Goal: Task Accomplishment & Management: Manage account settings

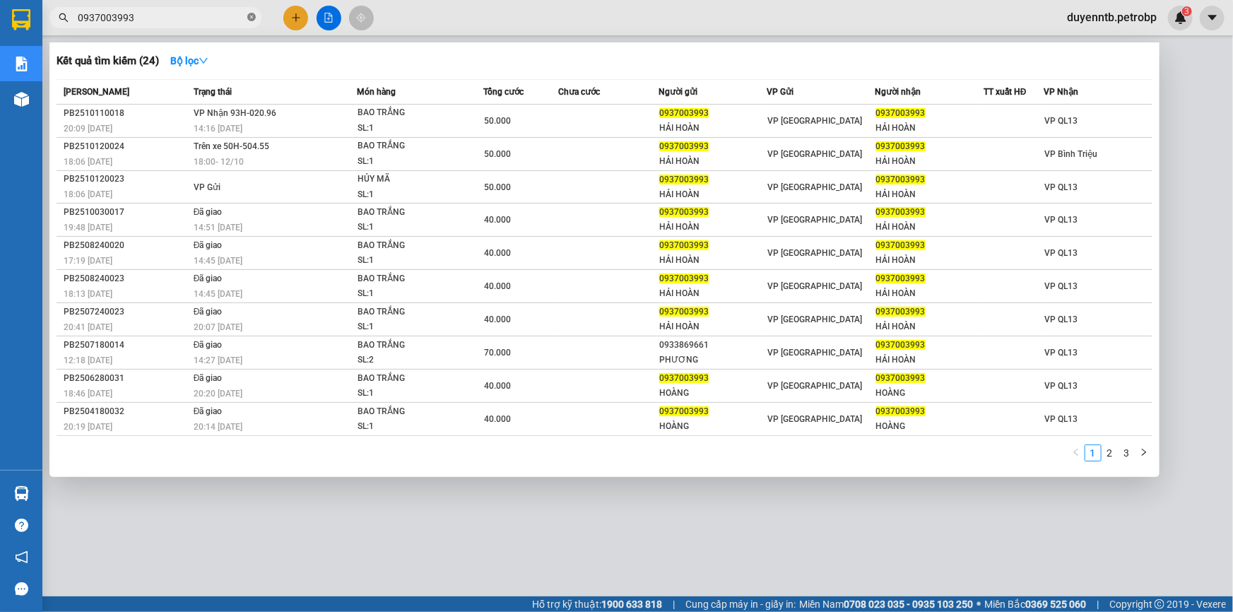
click at [250, 20] on icon "close-circle" at bounding box center [251, 17] width 8 height 8
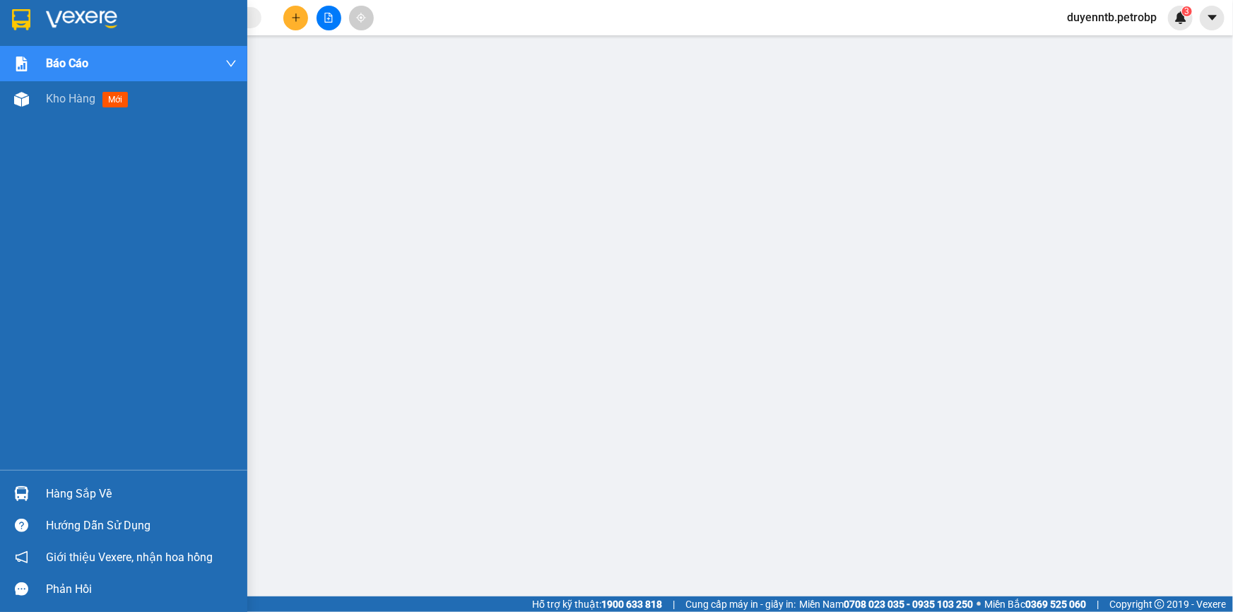
click at [27, 497] on img at bounding box center [21, 493] width 15 height 15
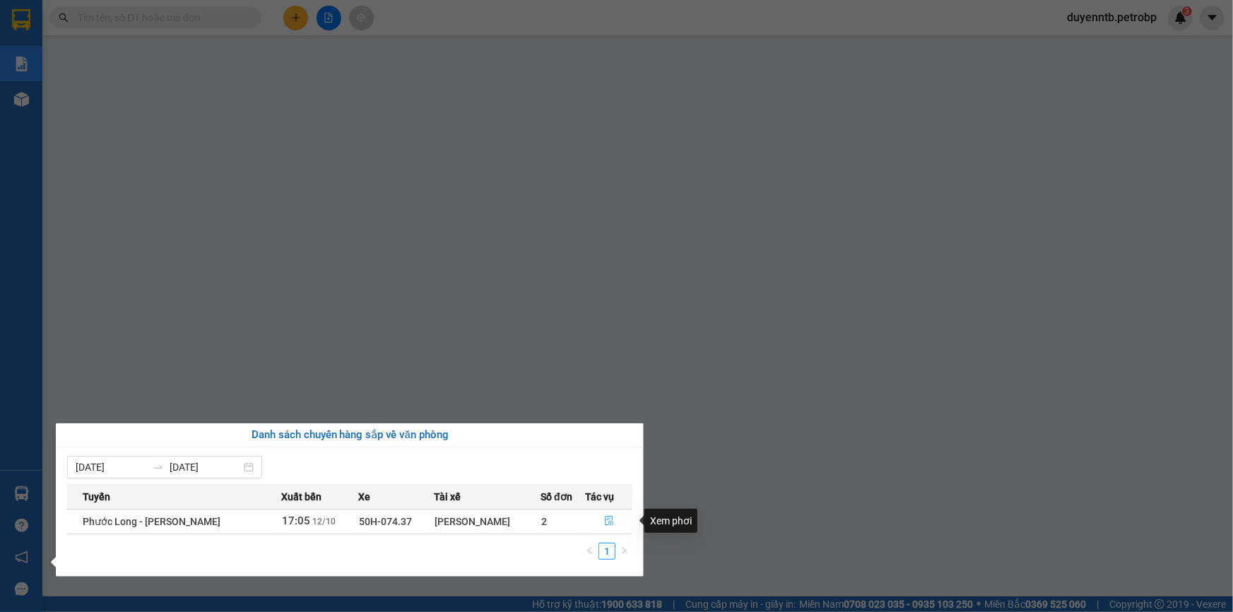
click at [605, 519] on icon "file-done" at bounding box center [609, 521] width 10 height 10
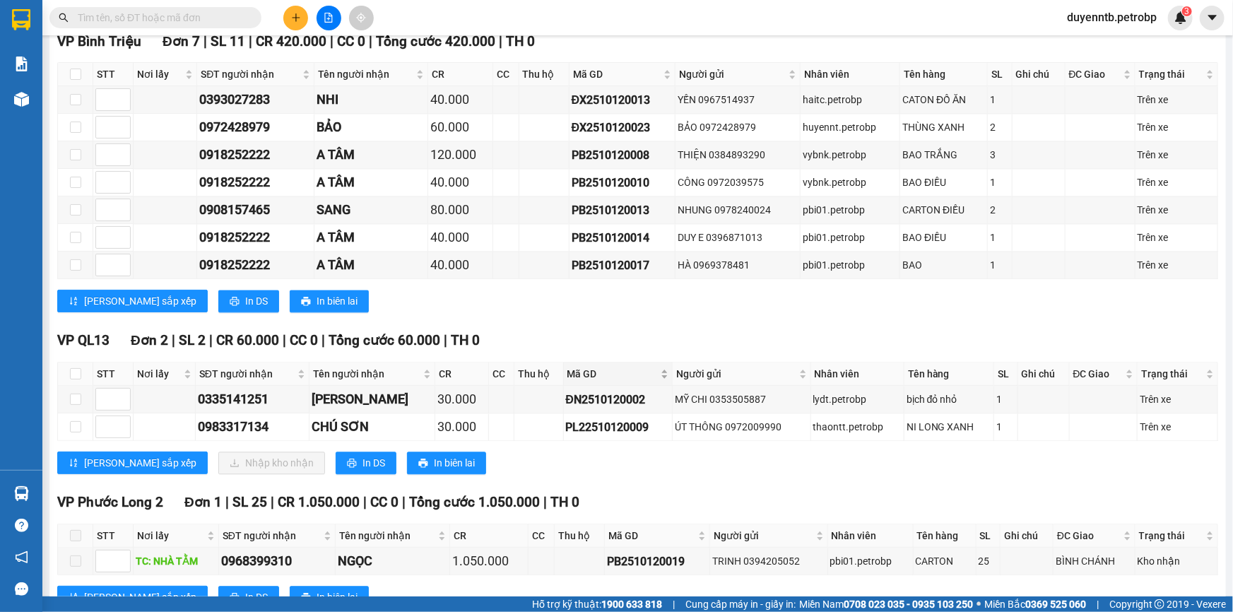
scroll to position [1417, 0]
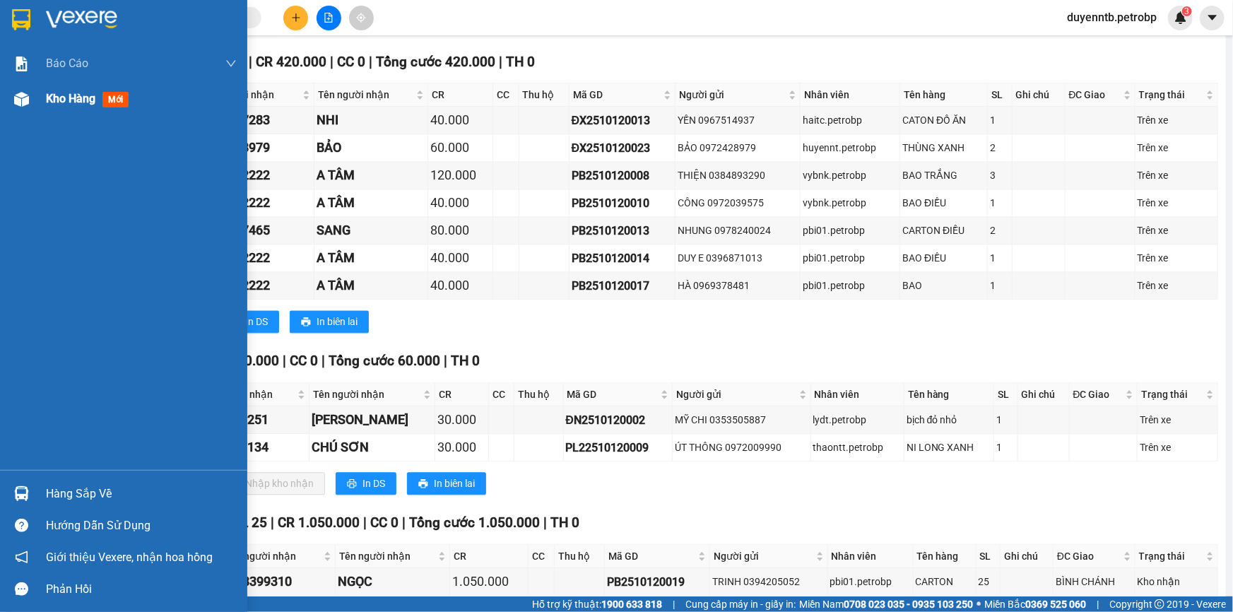
click at [44, 103] on div "Kho hàng mới" at bounding box center [123, 98] width 247 height 35
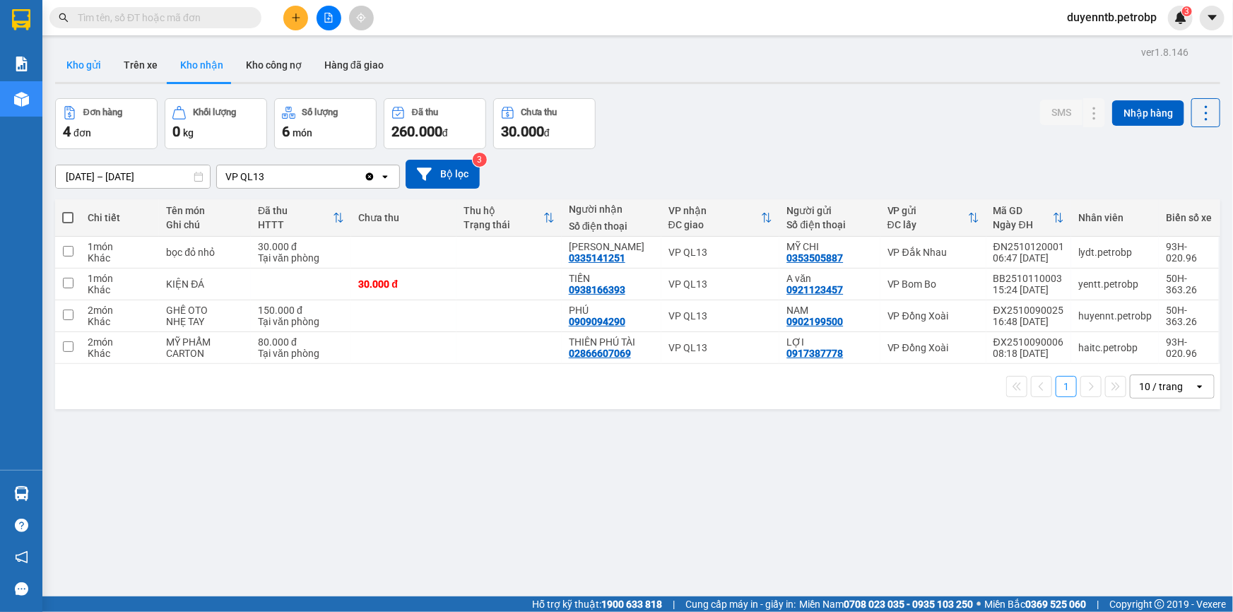
click at [78, 64] on button "Kho gửi" at bounding box center [83, 65] width 57 height 34
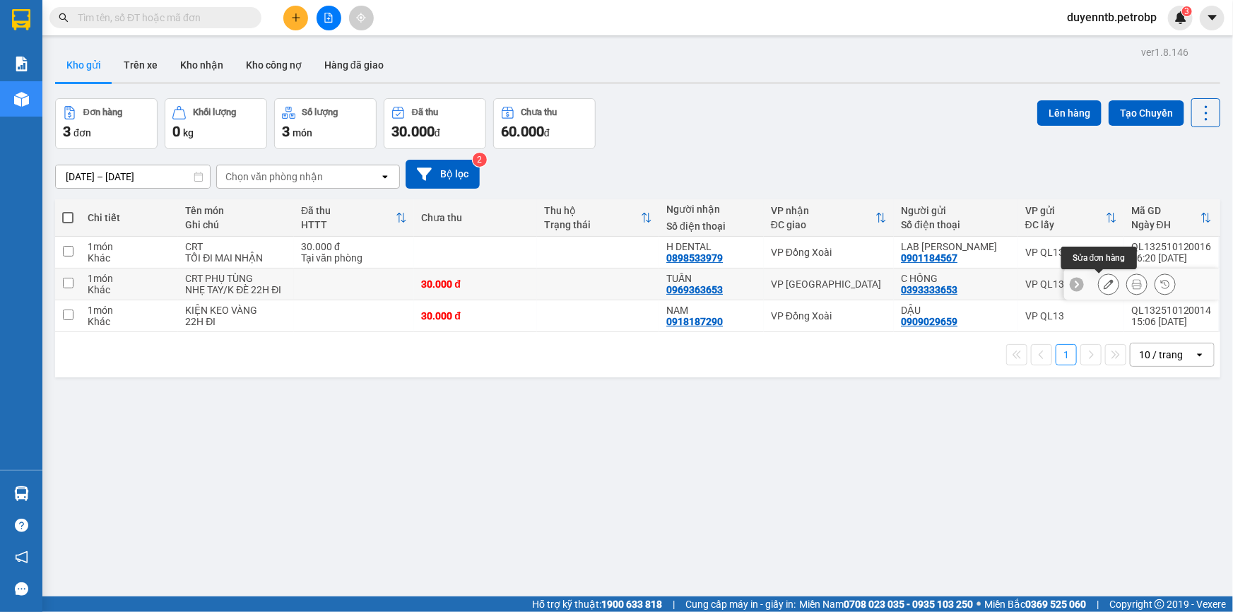
click at [1099, 276] on button at bounding box center [1109, 284] width 20 height 25
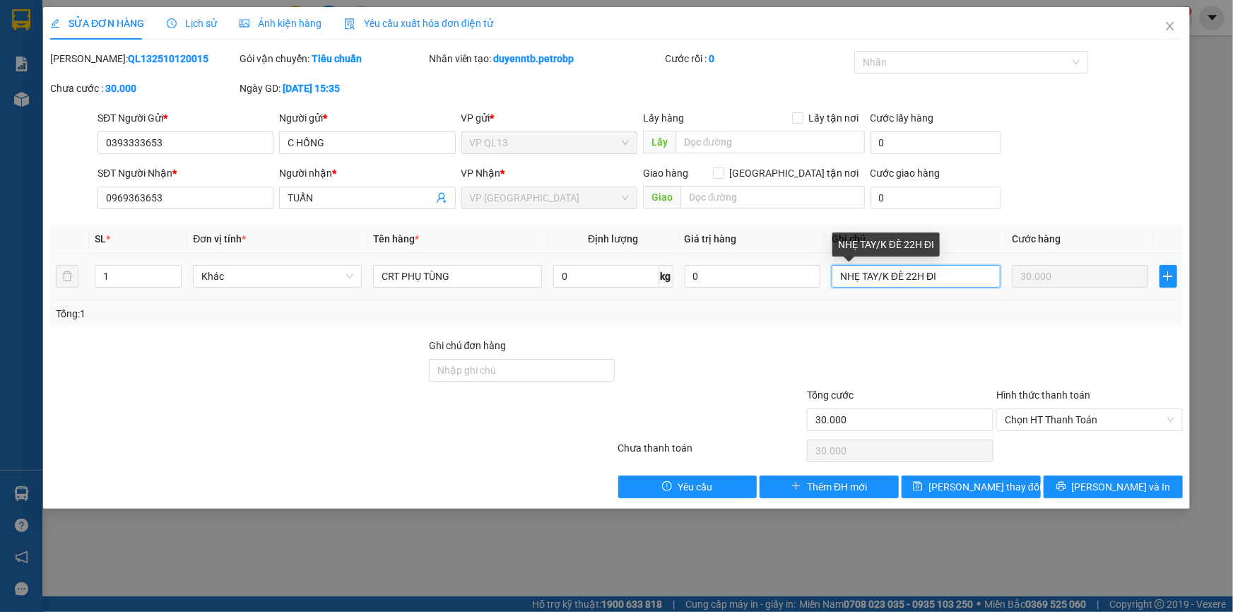
click at [950, 272] on input "NHẸ TAY/K ĐÈ 22H ĐI" at bounding box center [916, 276] width 169 height 23
type input "NHẸ TAY/K ĐÈ"
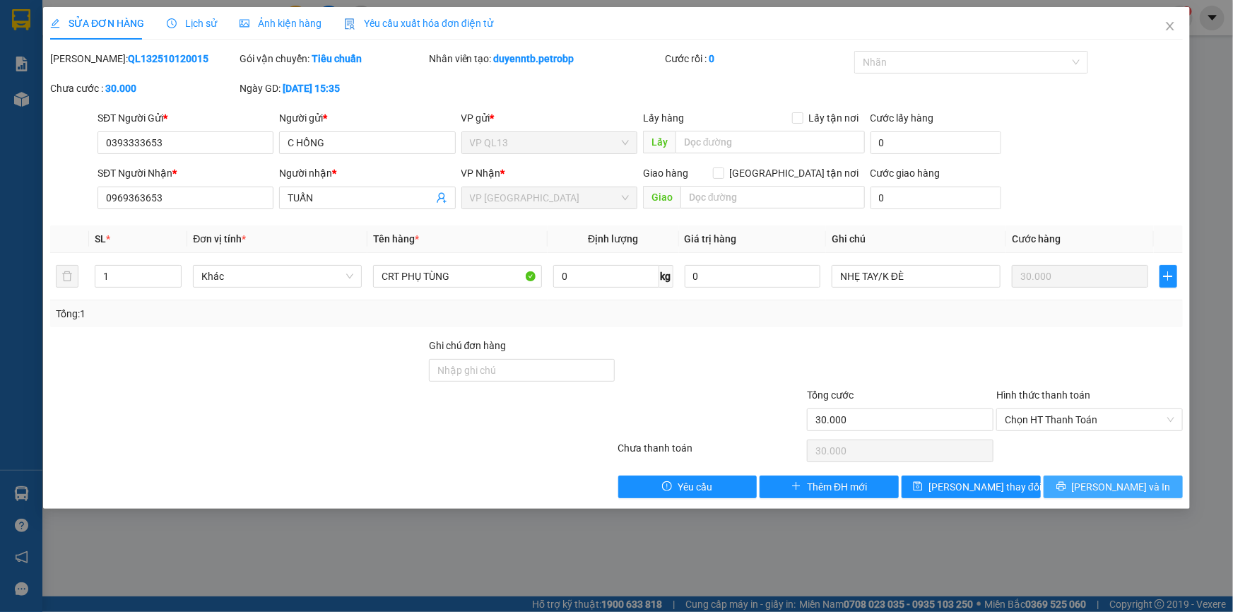
click at [1060, 476] on button "[PERSON_NAME] và In" at bounding box center [1113, 487] width 139 height 23
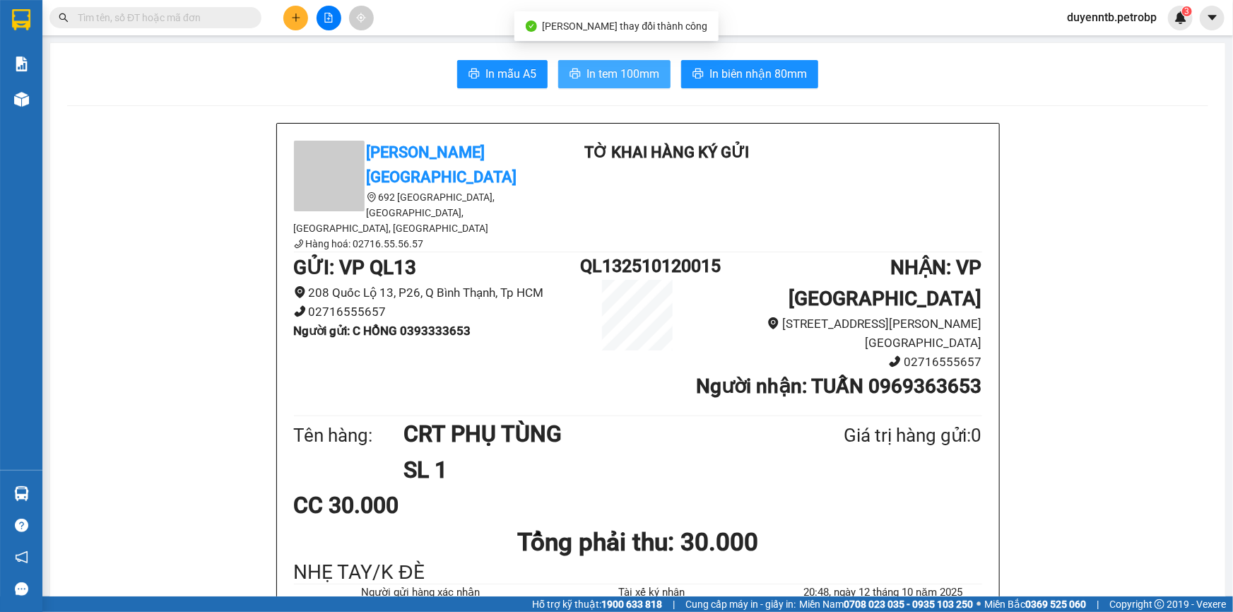
click at [617, 72] on span "In tem 100mm" at bounding box center [622, 74] width 73 height 18
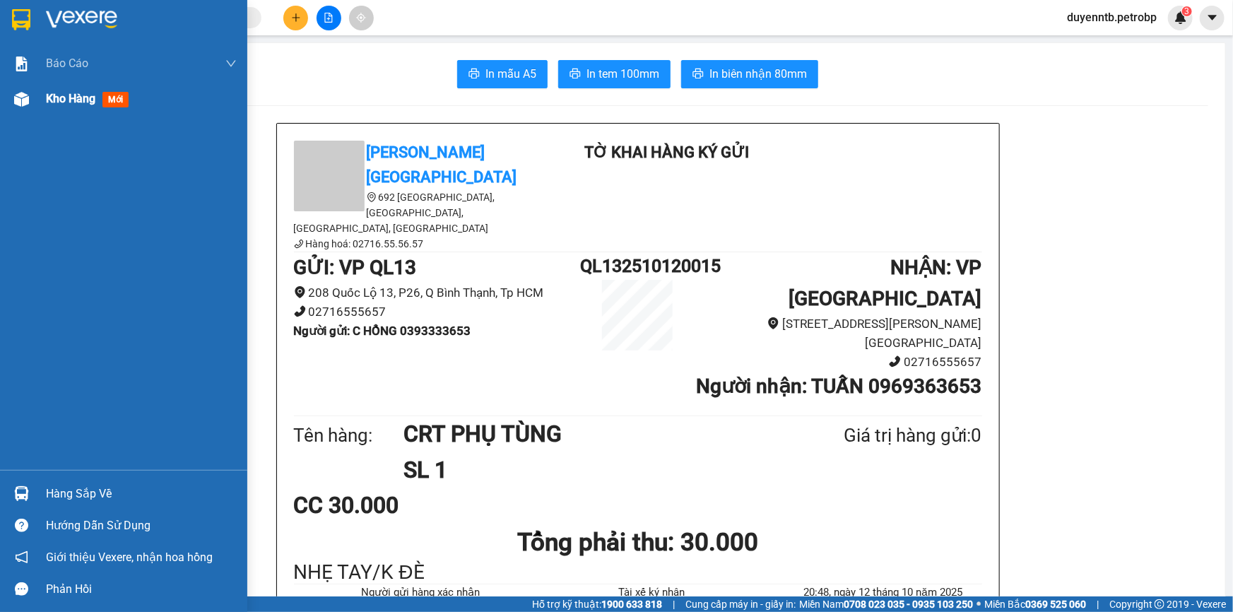
click at [25, 94] on img at bounding box center [21, 99] width 15 height 15
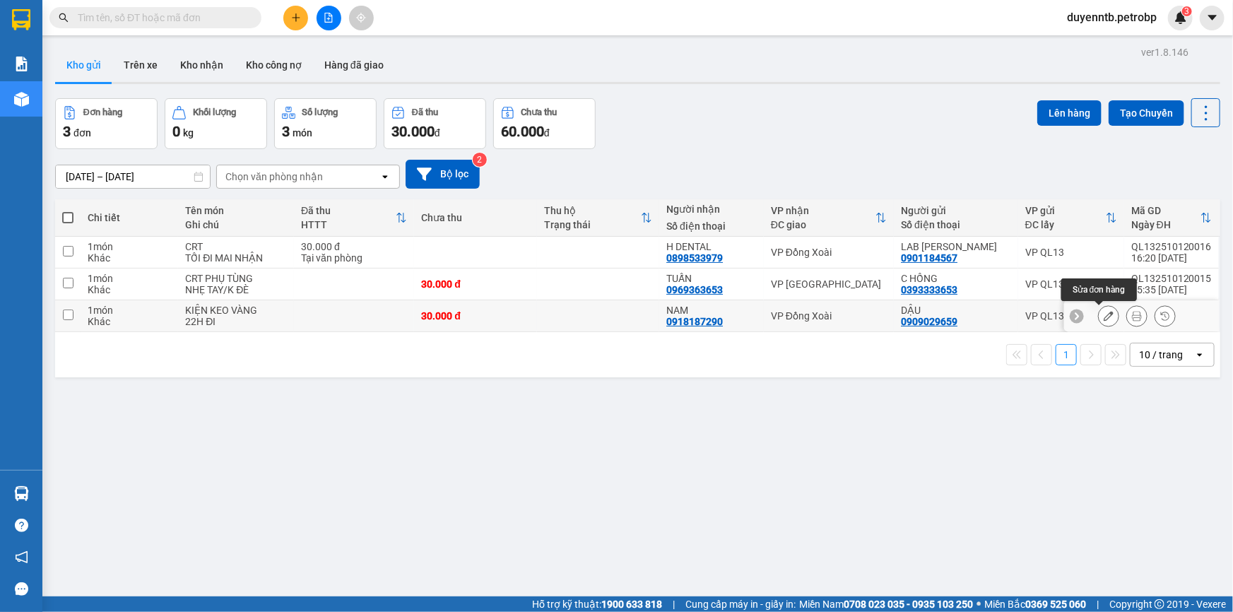
click at [1100, 309] on button at bounding box center [1109, 316] width 20 height 25
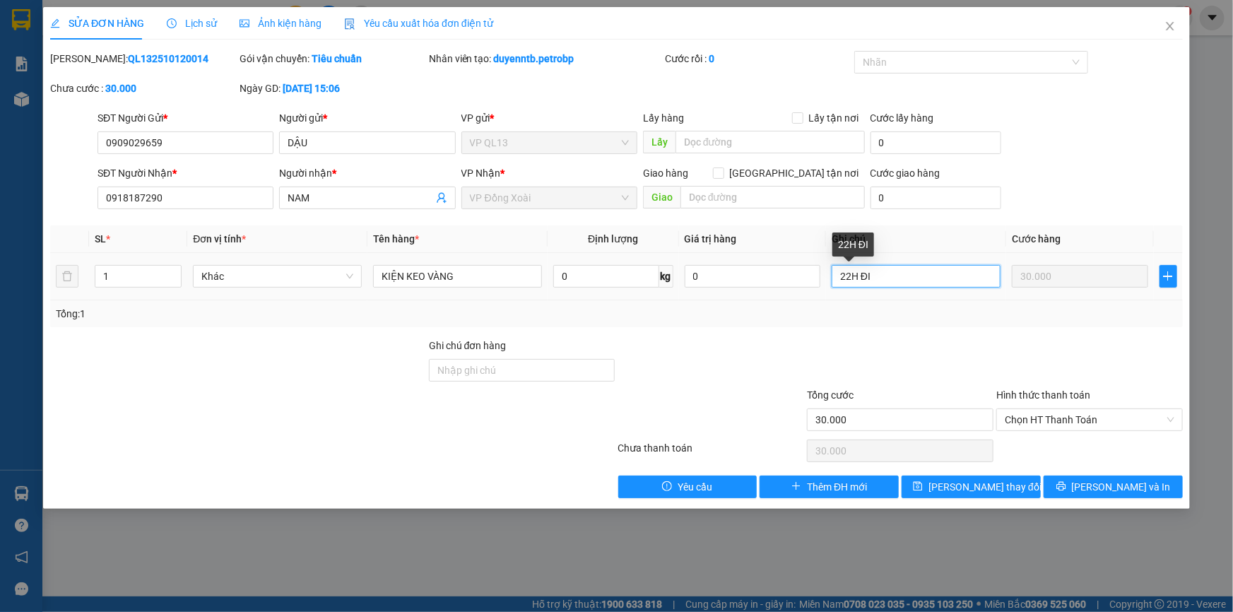
click at [877, 271] on input "22H ĐI" at bounding box center [916, 276] width 169 height 23
type input "2"
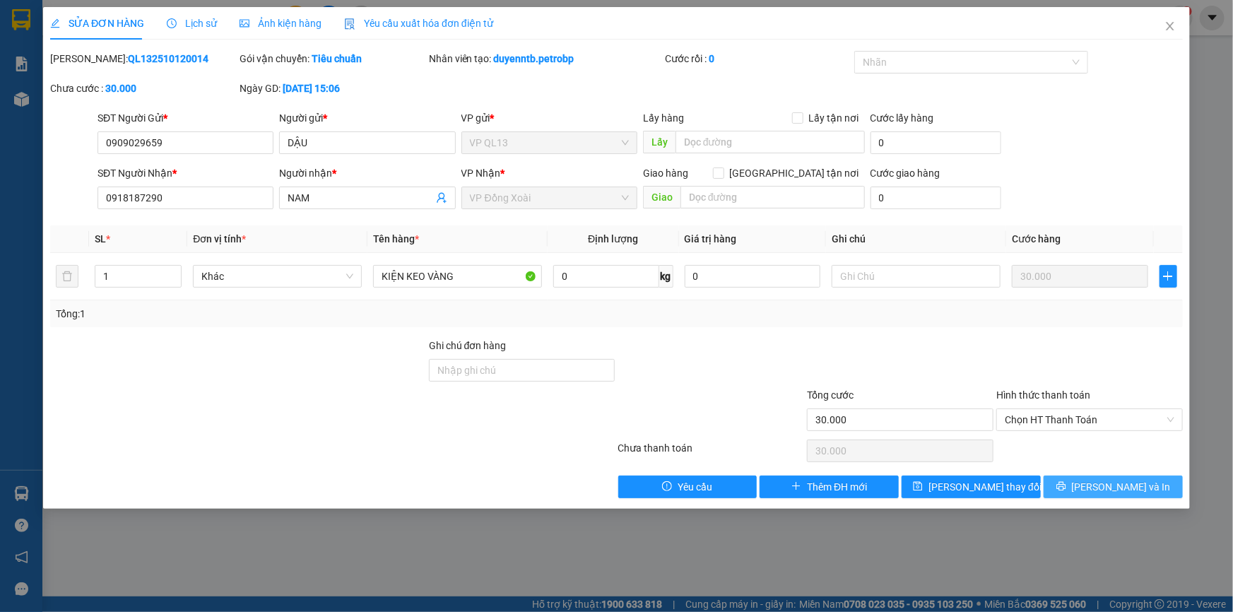
click at [1127, 497] on button "[PERSON_NAME] và In" at bounding box center [1113, 487] width 139 height 23
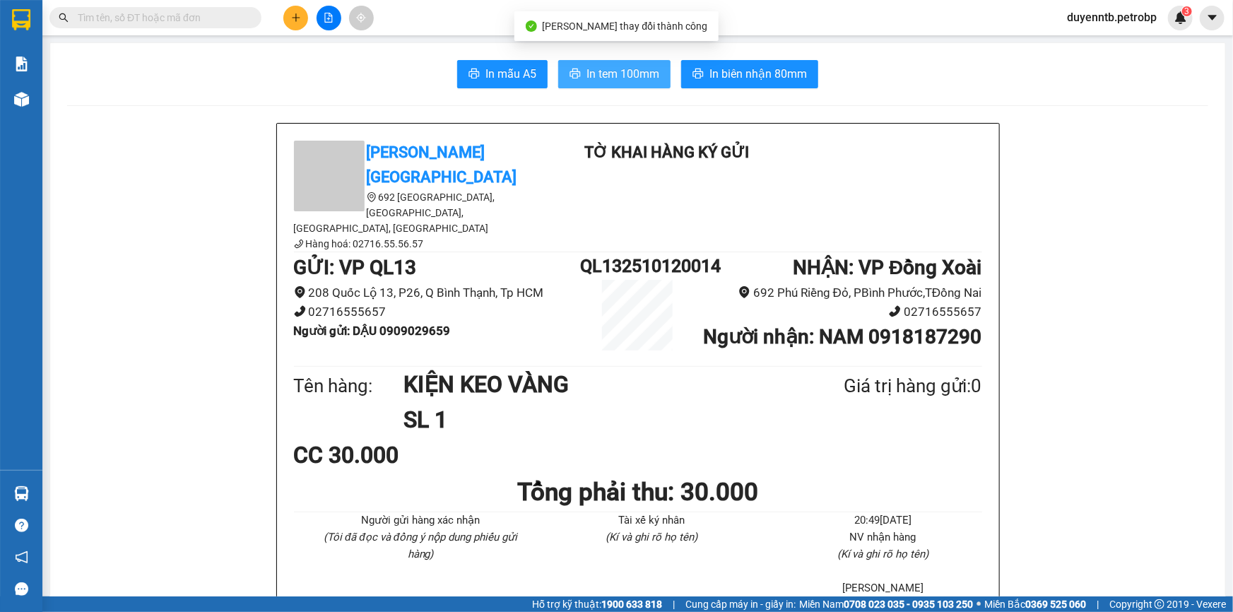
click at [598, 76] on span "In tem 100mm" at bounding box center [622, 74] width 73 height 18
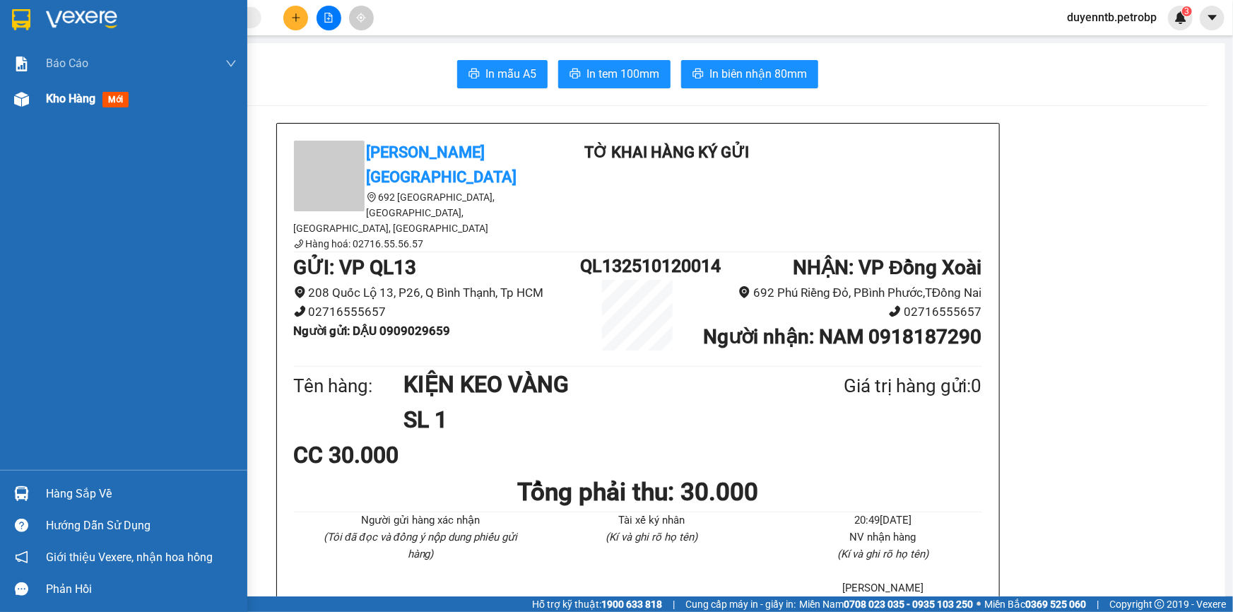
click at [6, 110] on div "Kho hàng mới" at bounding box center [123, 98] width 247 height 35
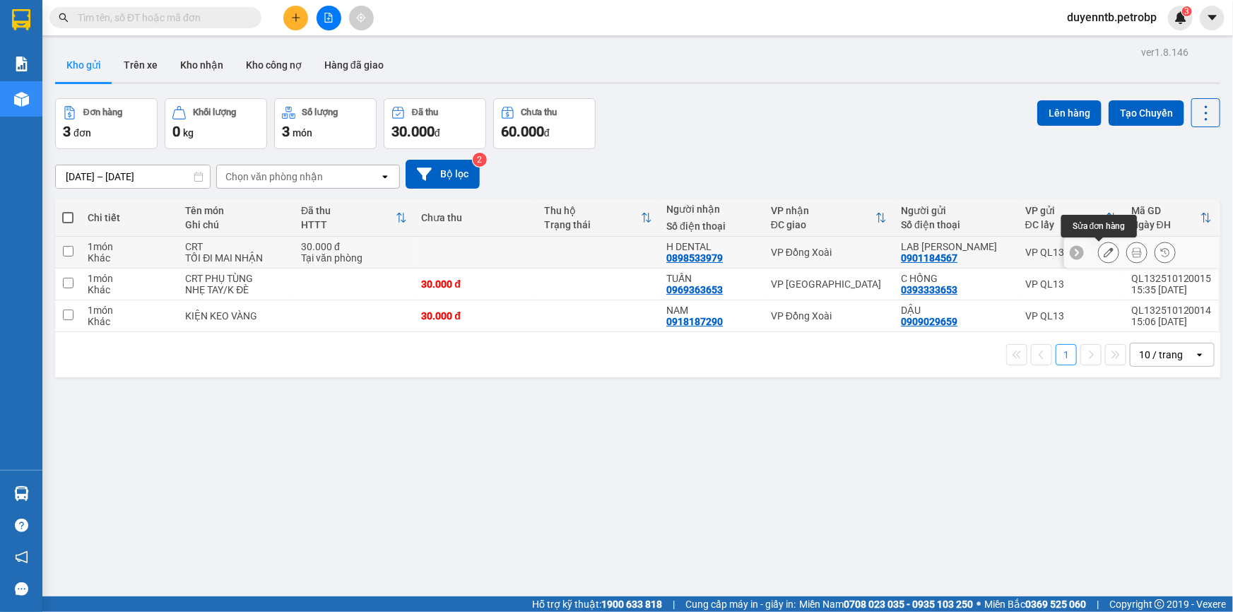
click at [1104, 254] on icon at bounding box center [1109, 252] width 10 height 10
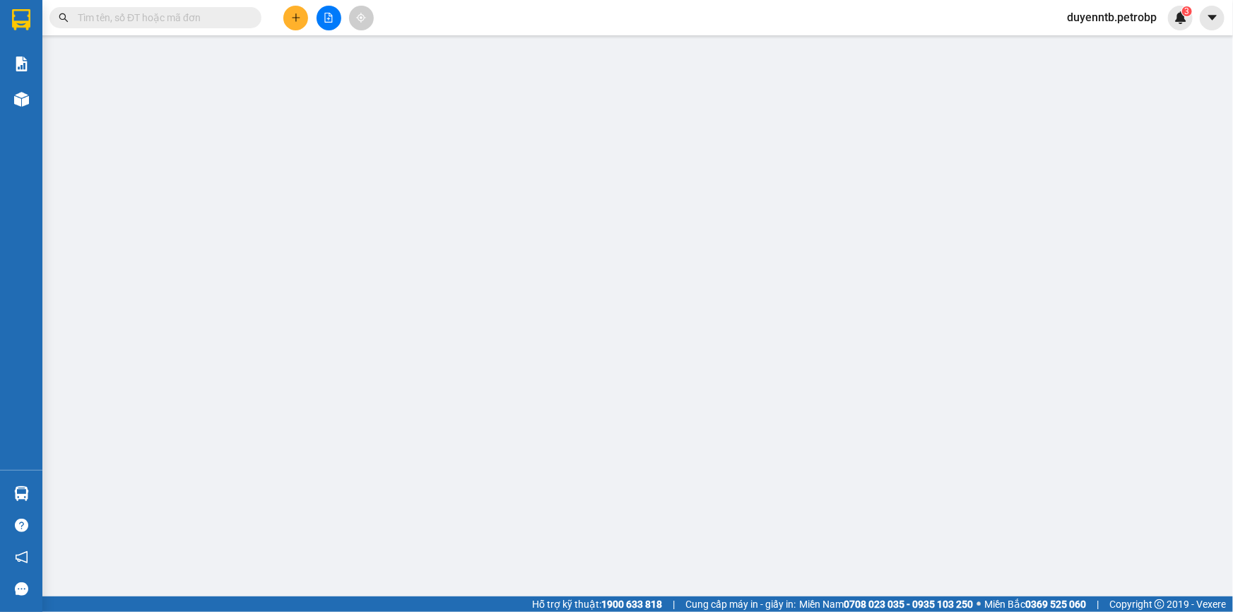
type input "0901184567"
type input "0898533979"
type input "30.000"
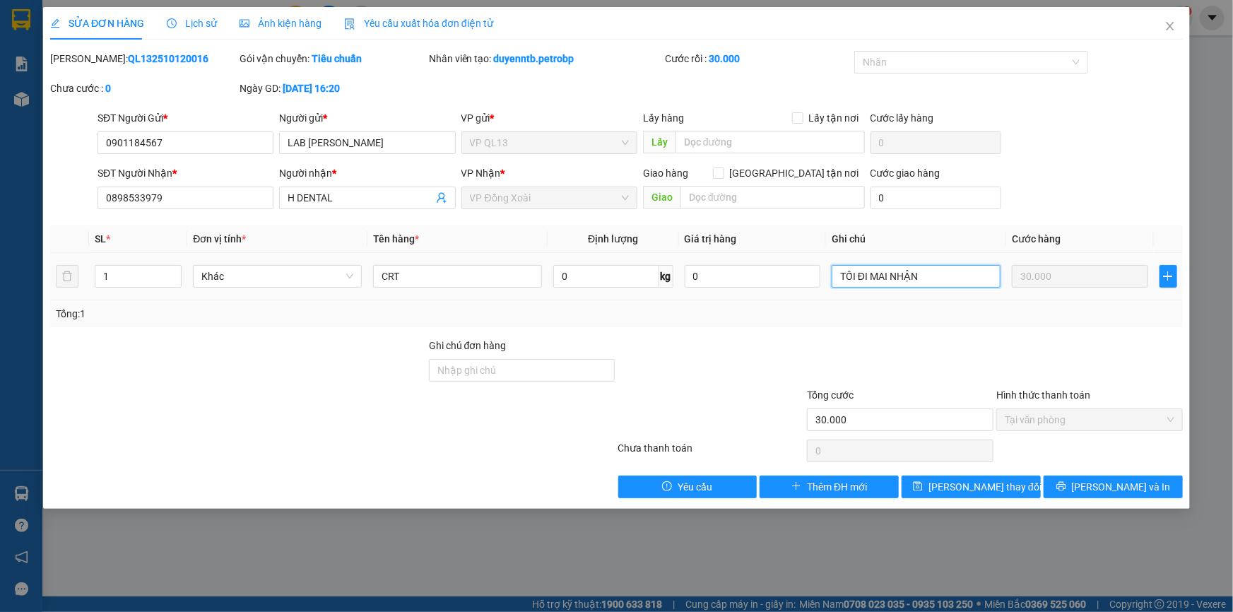
click at [928, 278] on input "TỐI ĐI MAI NHẬN" at bounding box center [916, 276] width 169 height 23
type input "T"
click at [1152, 488] on button "[PERSON_NAME] và In" at bounding box center [1113, 487] width 139 height 23
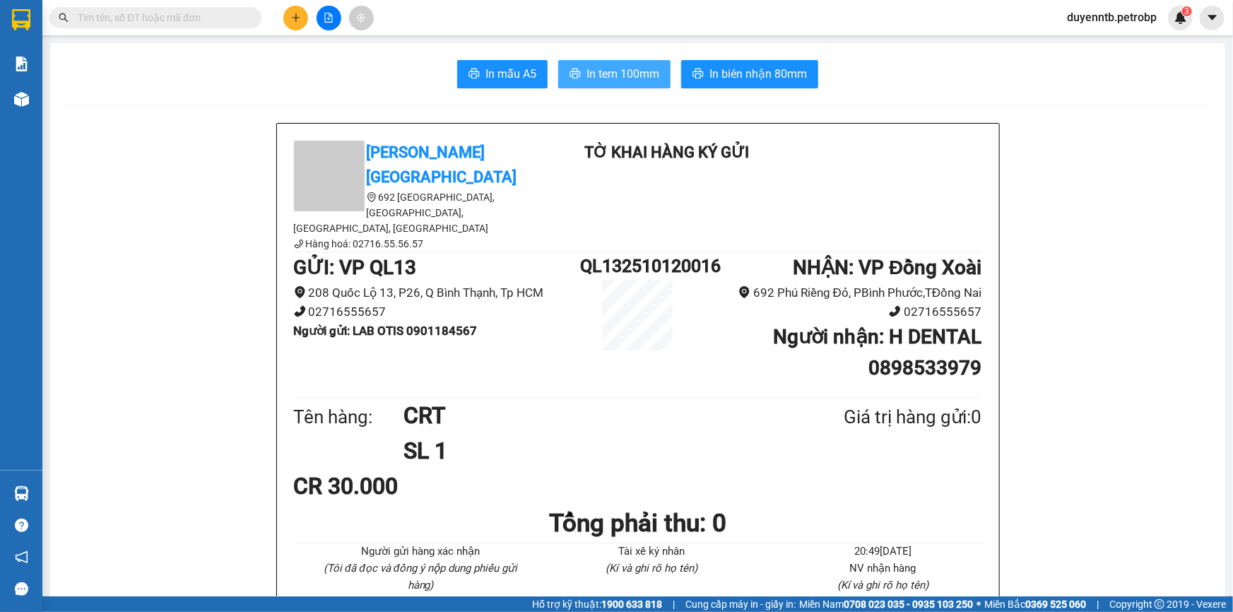
click at [618, 72] on span "In tem 100mm" at bounding box center [622, 74] width 73 height 18
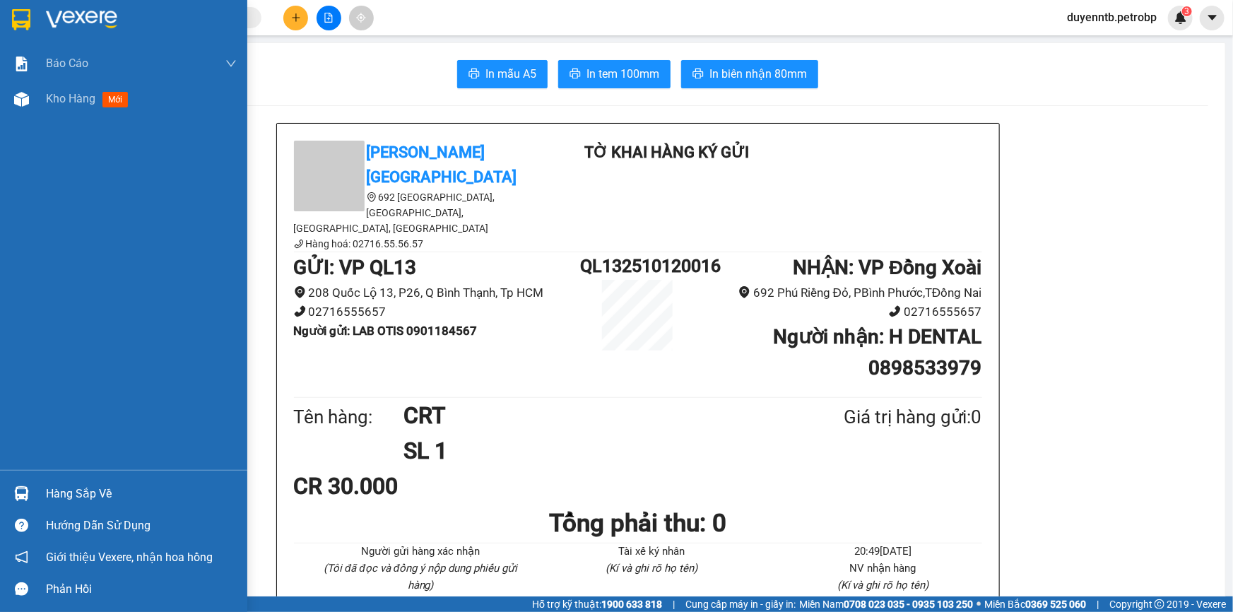
click at [92, 488] on div "Hàng sắp về" at bounding box center [141, 493] width 191 height 21
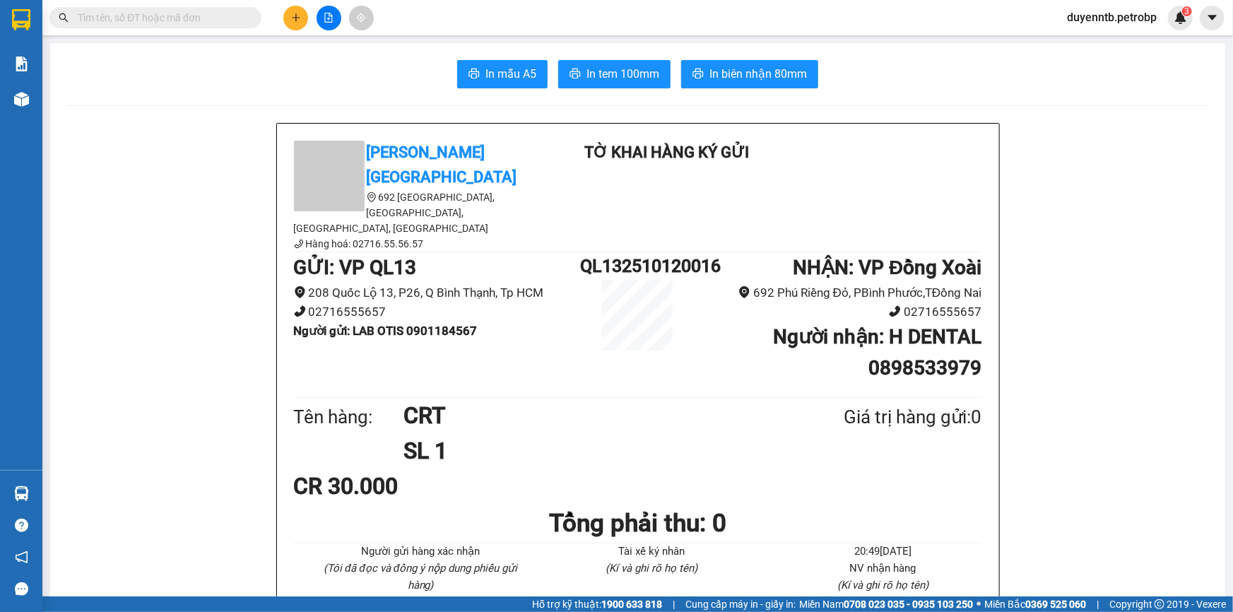
click at [474, 367] on section "Kết quả tìm kiếm ( 24 ) Bộ lọc Mã ĐH Trạng thái Món hàng Tổng cước Chưa cước Ng…" at bounding box center [616, 306] width 1233 height 612
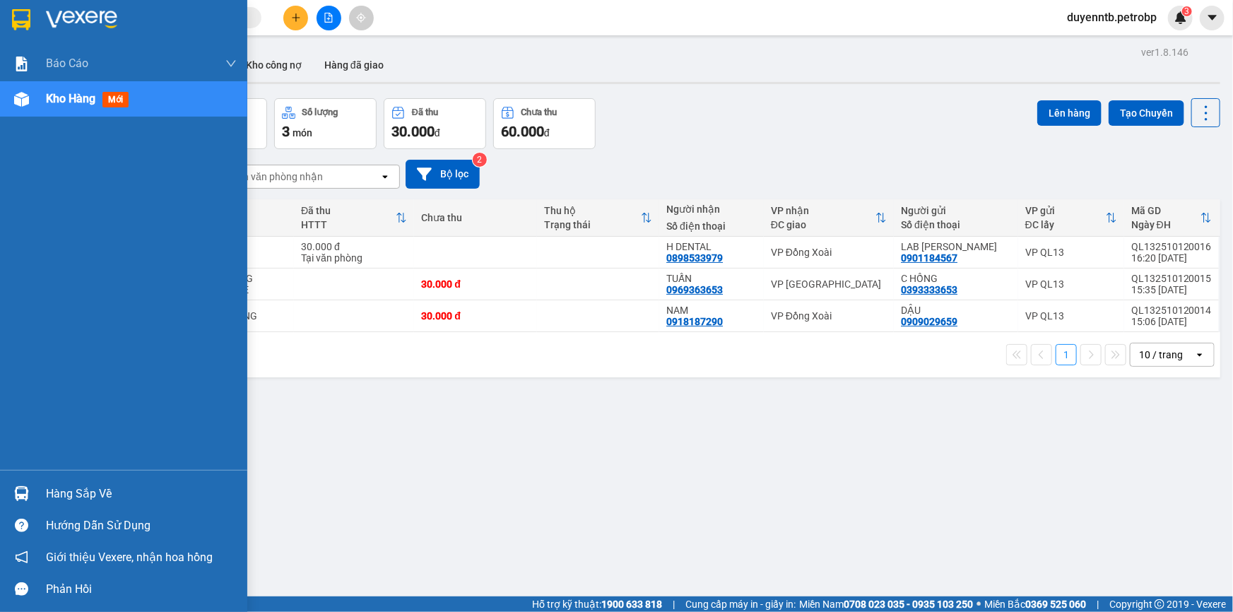
click at [40, 500] on div "Hàng sắp về" at bounding box center [123, 494] width 247 height 32
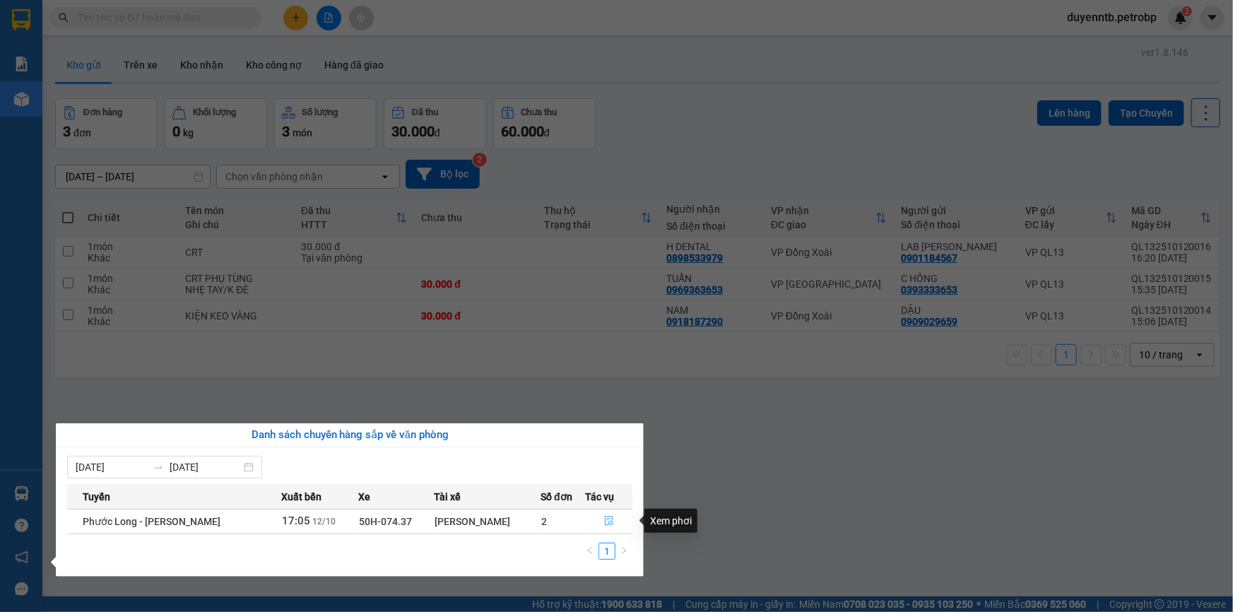
click at [606, 510] on button "button" at bounding box center [609, 521] width 46 height 23
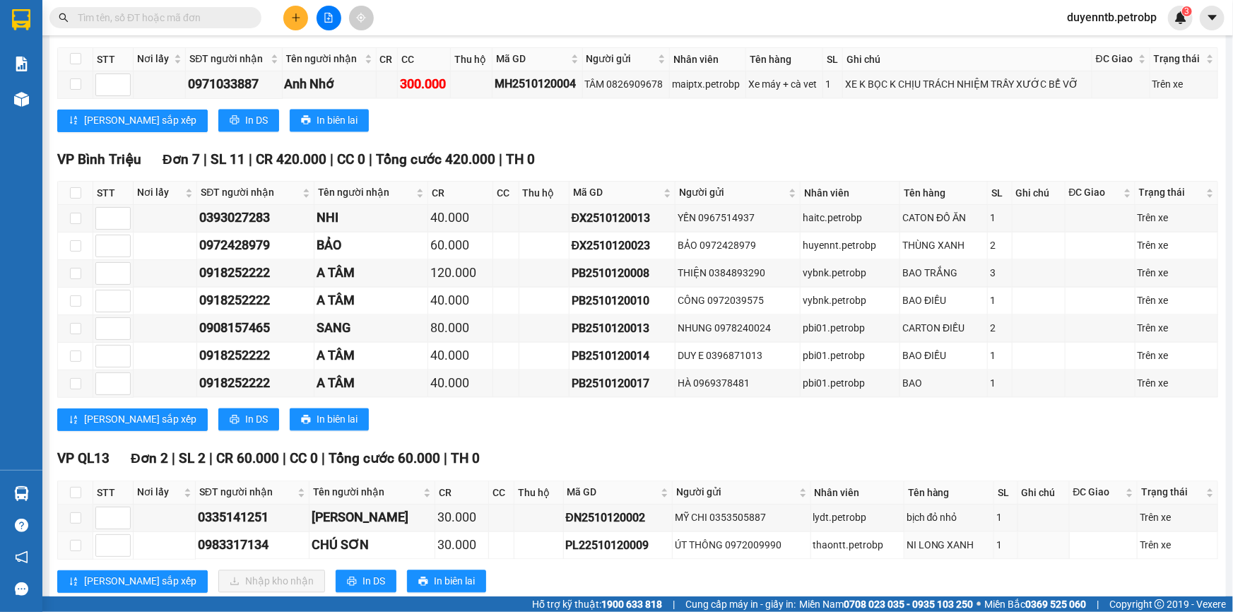
scroll to position [1413, 0]
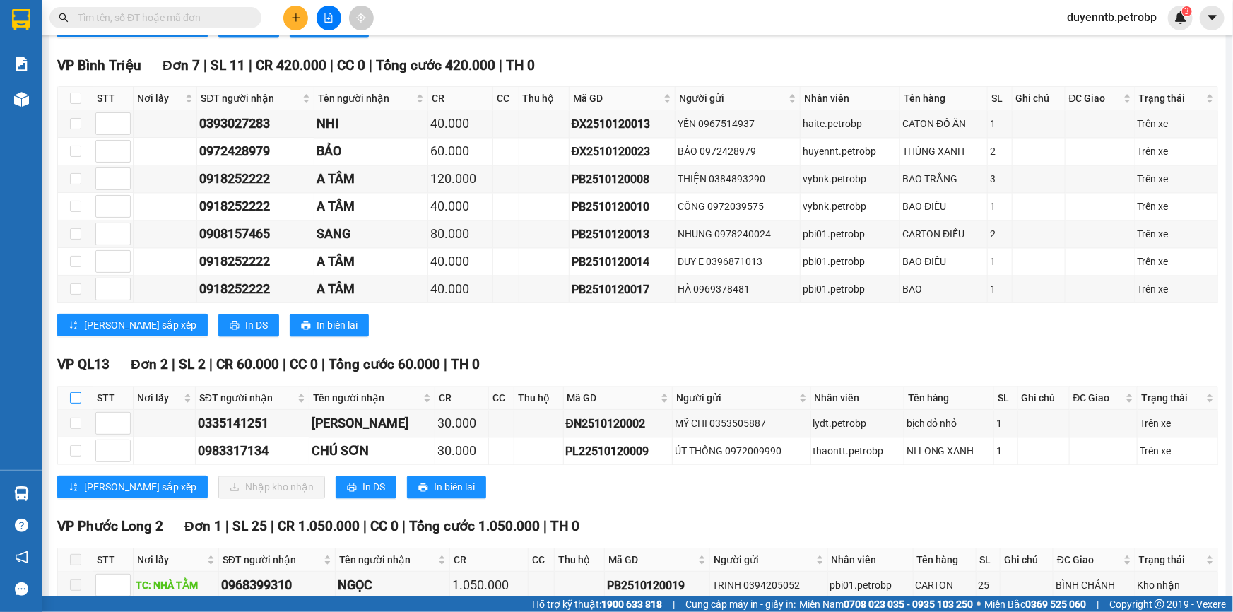
click at [75, 392] on input "checkbox" at bounding box center [75, 397] width 11 height 11
checkbox input "true"
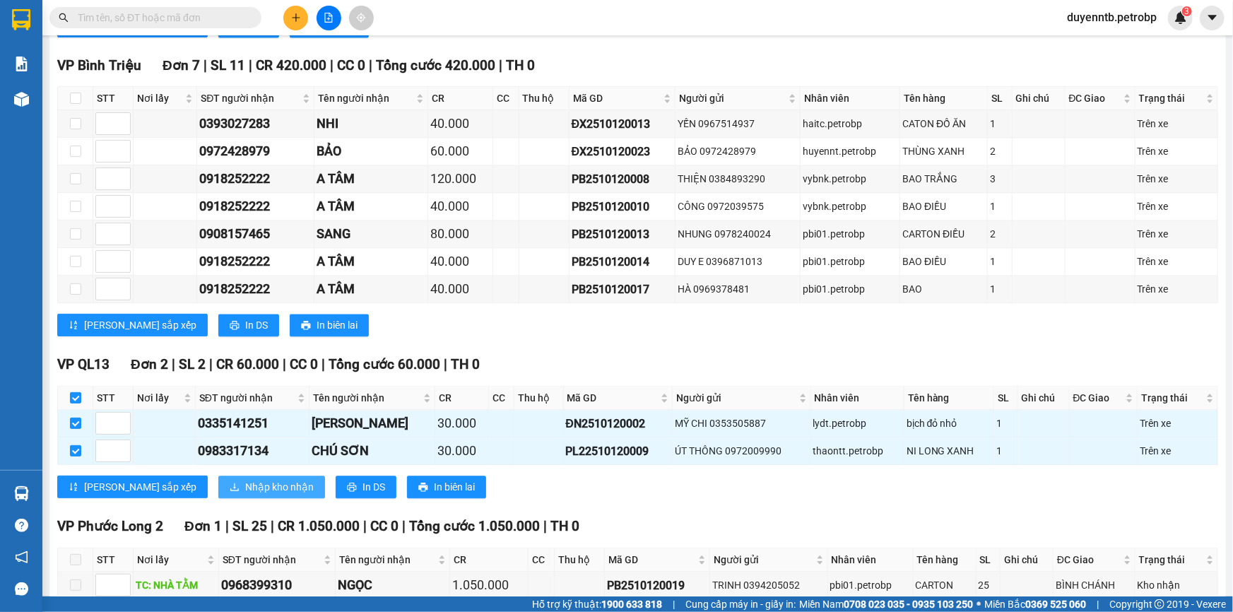
click at [245, 480] on span "Nhập kho nhận" at bounding box center [279, 487] width 69 height 16
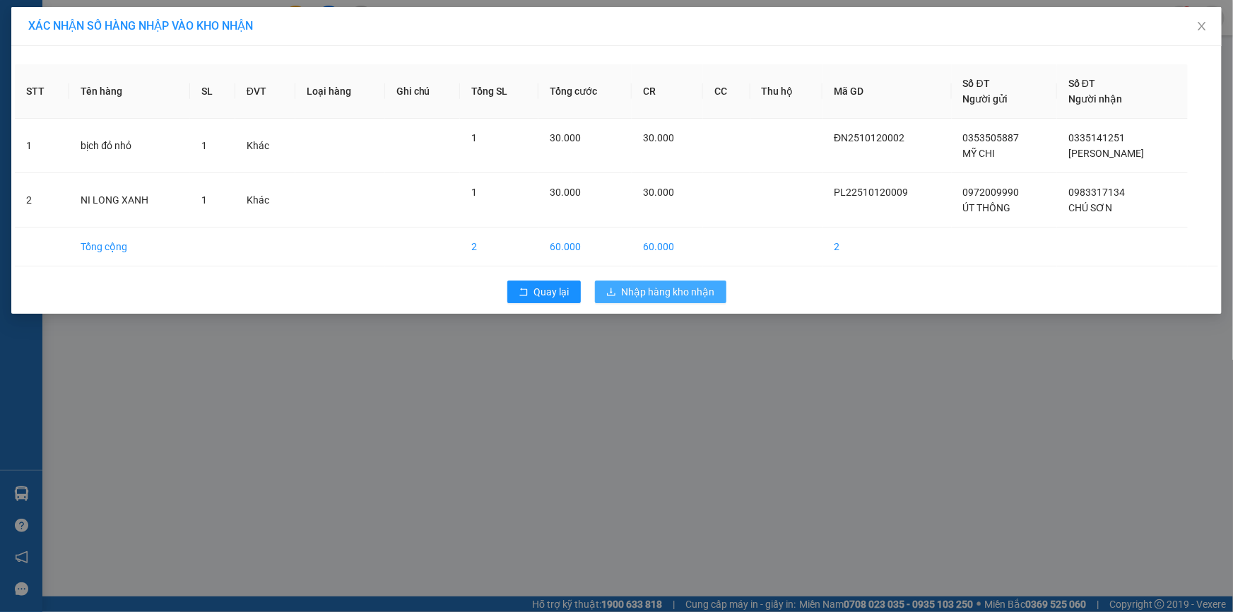
click at [649, 296] on span "Nhập hàng kho nhận" at bounding box center [668, 292] width 93 height 16
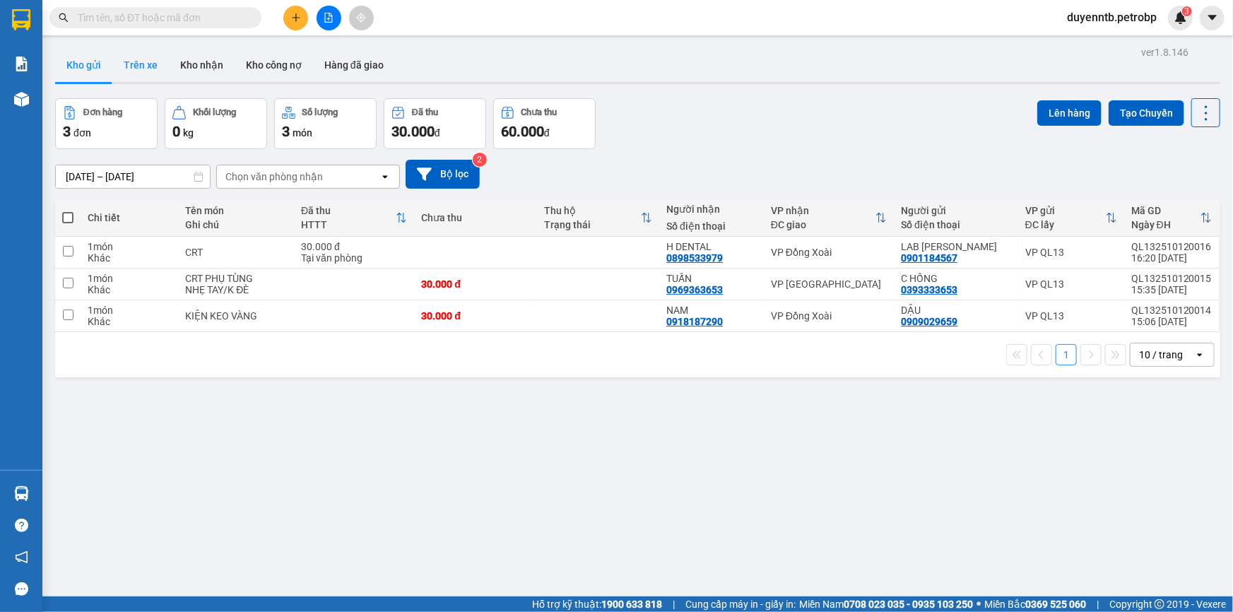
click at [142, 66] on button "Trên xe" at bounding box center [140, 65] width 57 height 34
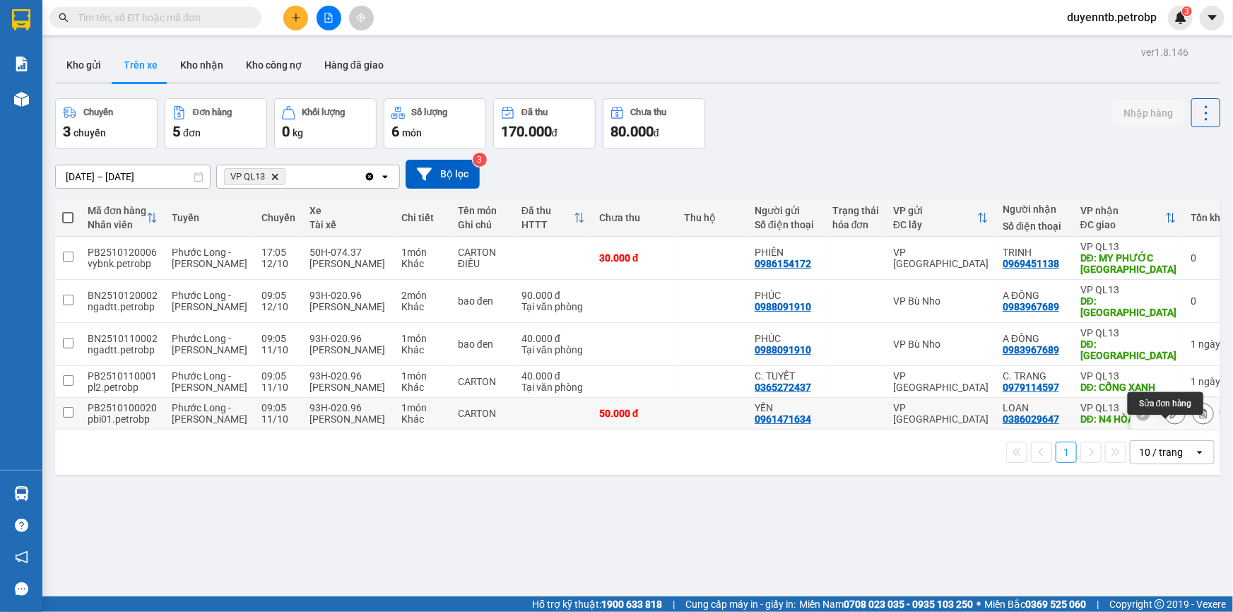
click at [1165, 424] on button at bounding box center [1175, 413] width 20 height 25
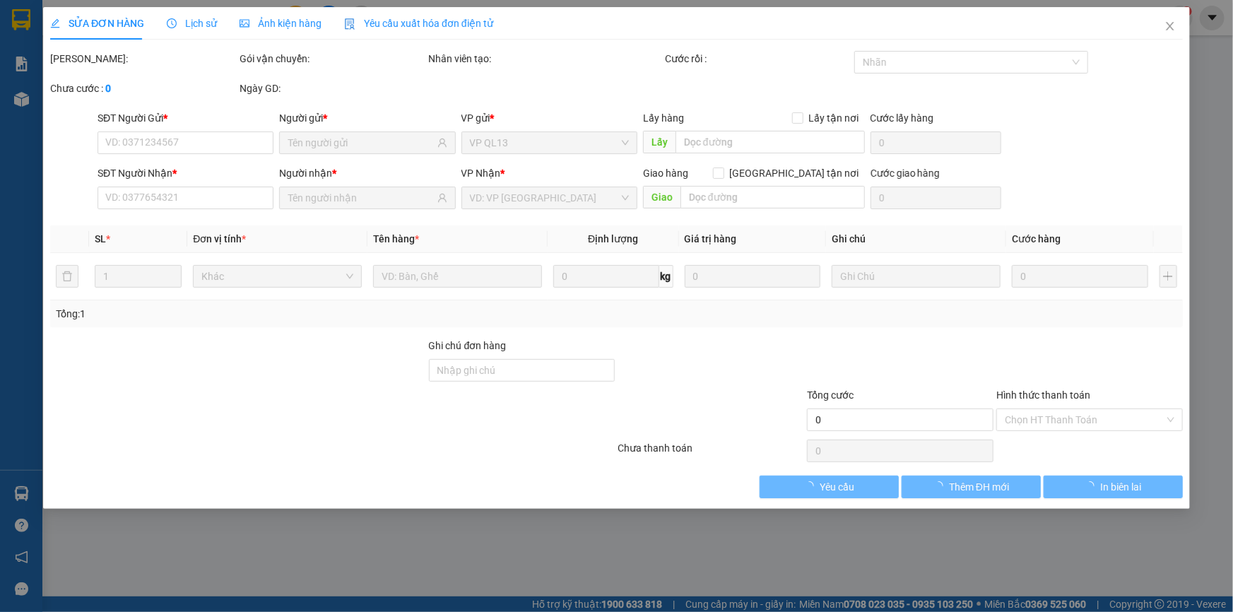
type input "0961471634"
type input "YẾN"
type input "0386029647"
type input "LOAN"
type input "N4 HÒA LỢI"
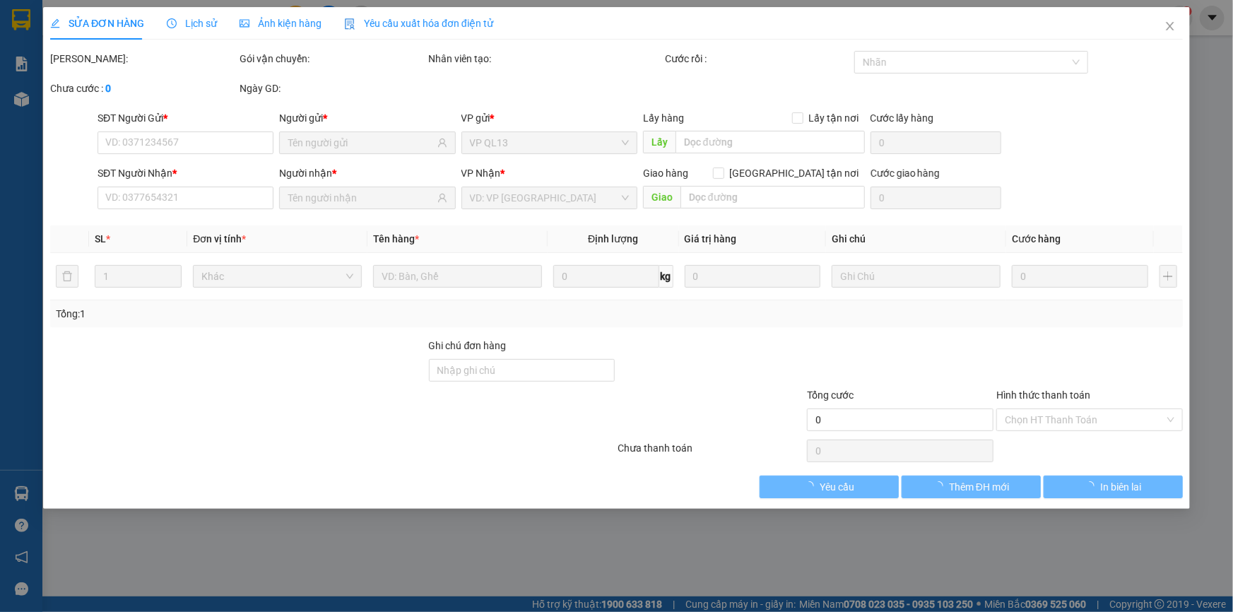
type input "50.000"
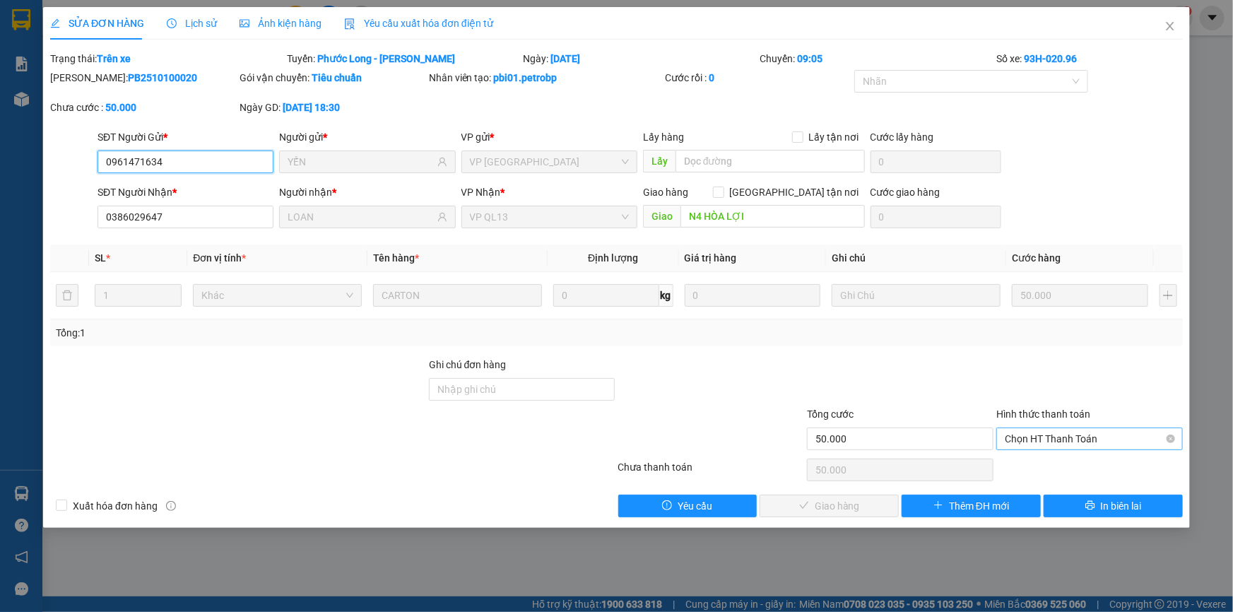
click at [1067, 439] on span "Chọn HT Thanh Toán" at bounding box center [1090, 438] width 170 height 21
click at [1166, 25] on icon "close" at bounding box center [1169, 25] width 11 height 11
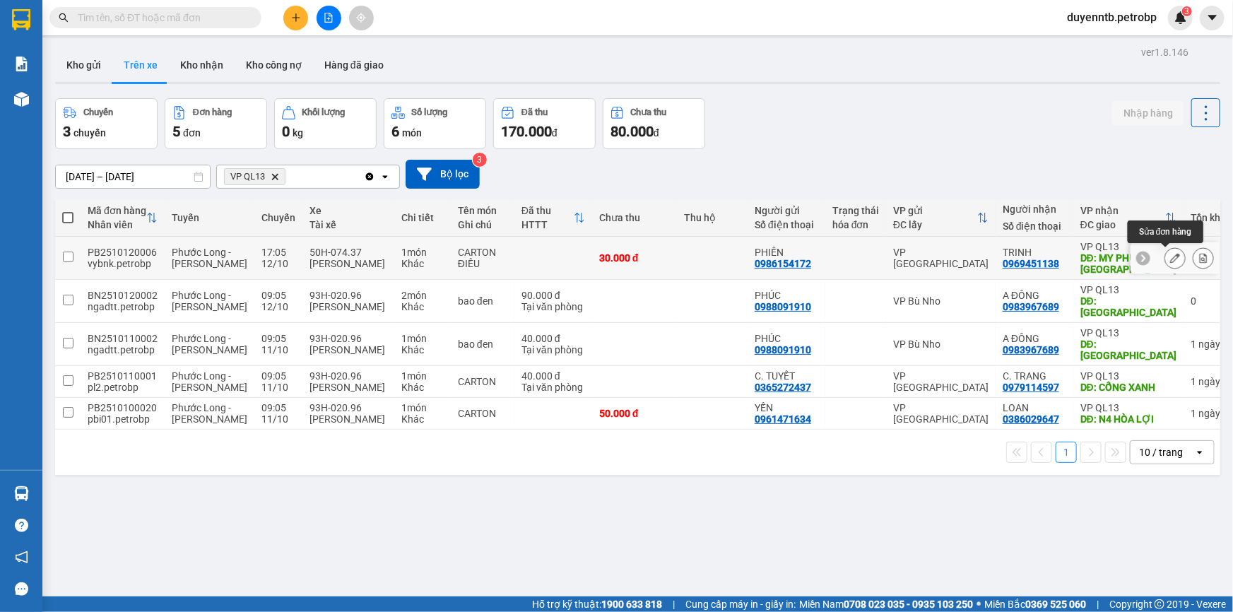
click at [1170, 256] on icon at bounding box center [1175, 258] width 10 height 10
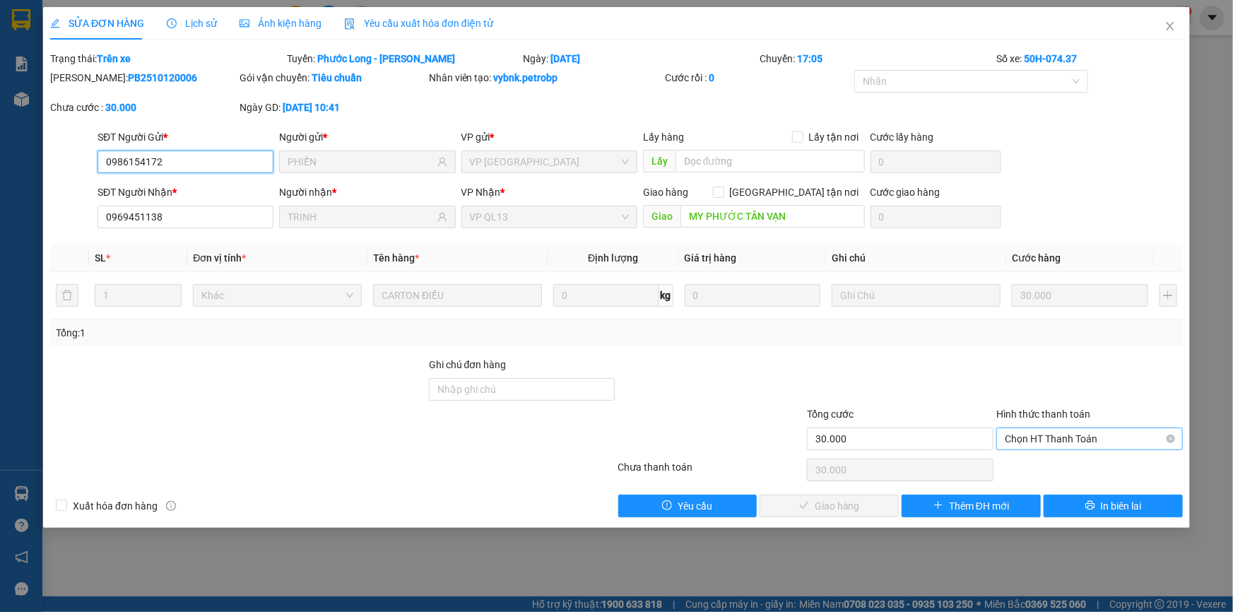
drag, startPoint x: 1032, startPoint y: 438, endPoint x: 1027, endPoint y: 444, distance: 8.0
click at [1031, 438] on span "Chọn HT Thanh Toán" at bounding box center [1090, 438] width 170 height 21
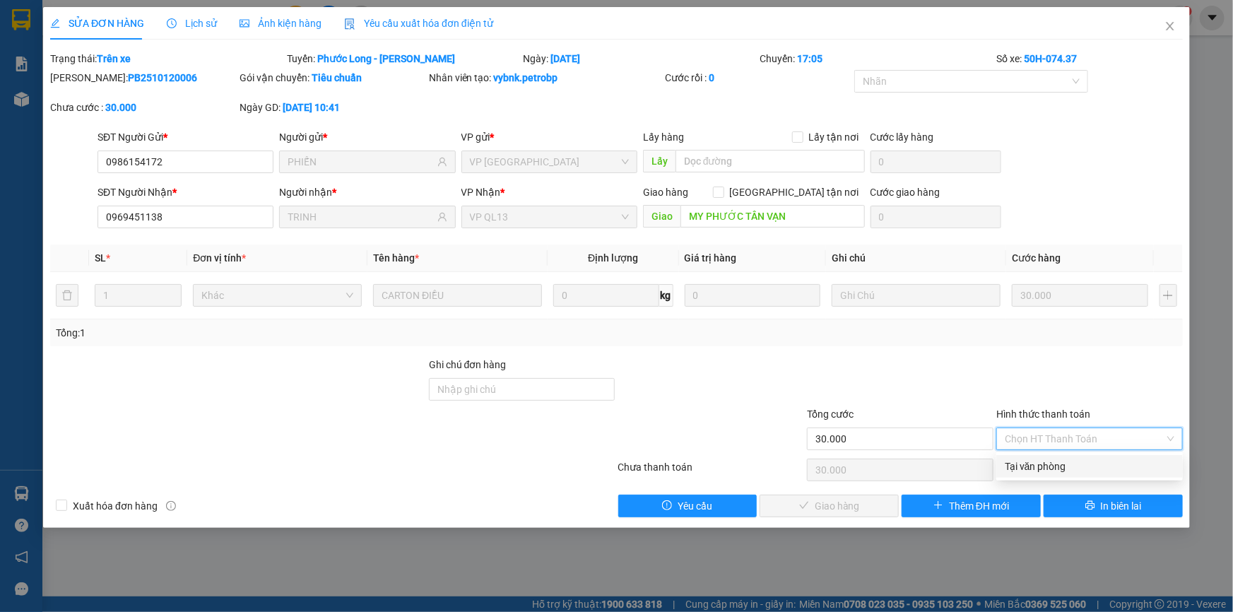
click at [1053, 461] on div "Tại văn phòng" at bounding box center [1090, 467] width 170 height 16
type input "0"
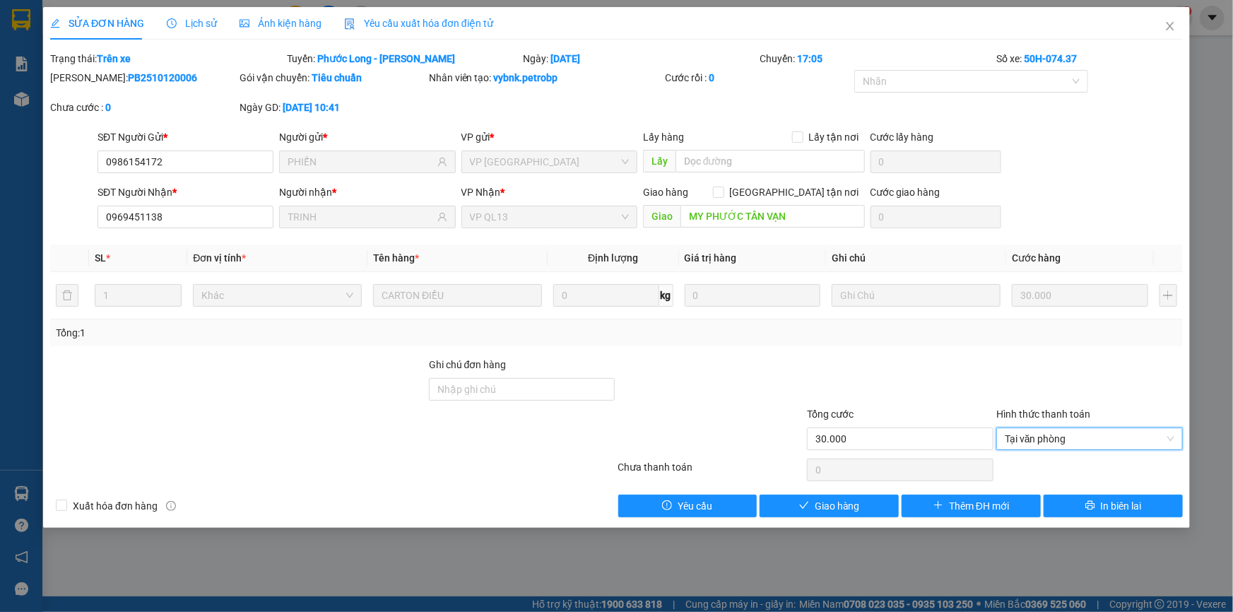
click at [863, 491] on div "Total Paid Fee 0 Total UnPaid Fee 30.000 Cash Collection Total Fee Trạng thái: …" at bounding box center [616, 284] width 1133 height 466
click at [862, 495] on button "Giao hàng" at bounding box center [829, 506] width 139 height 23
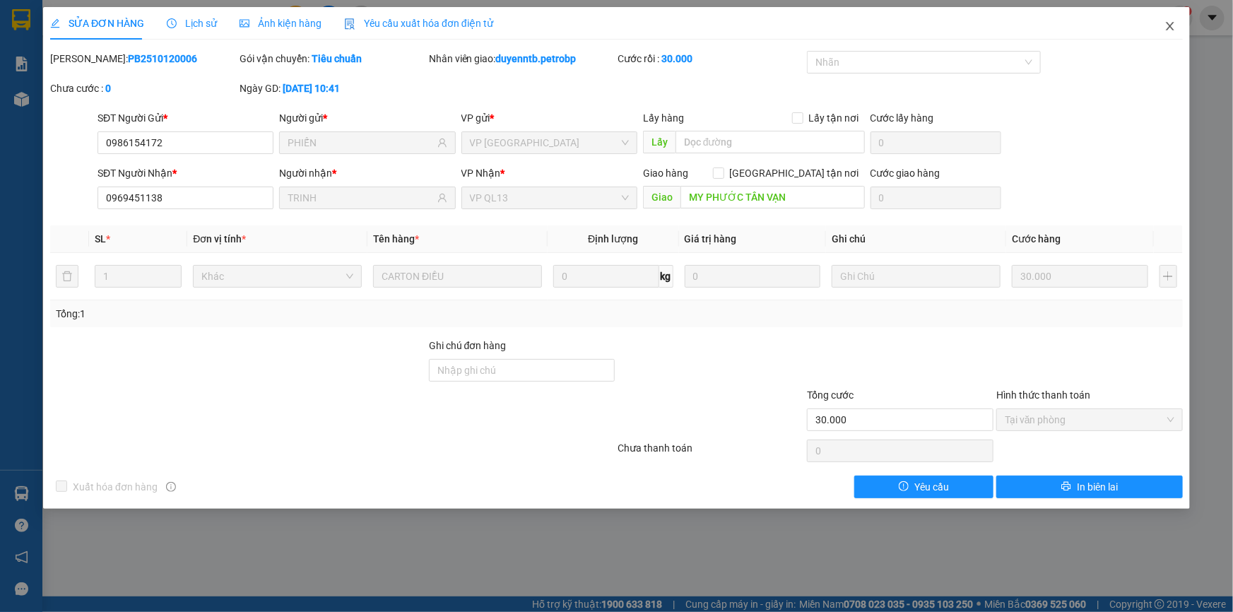
click at [1166, 20] on span "Close" at bounding box center [1170, 27] width 40 height 40
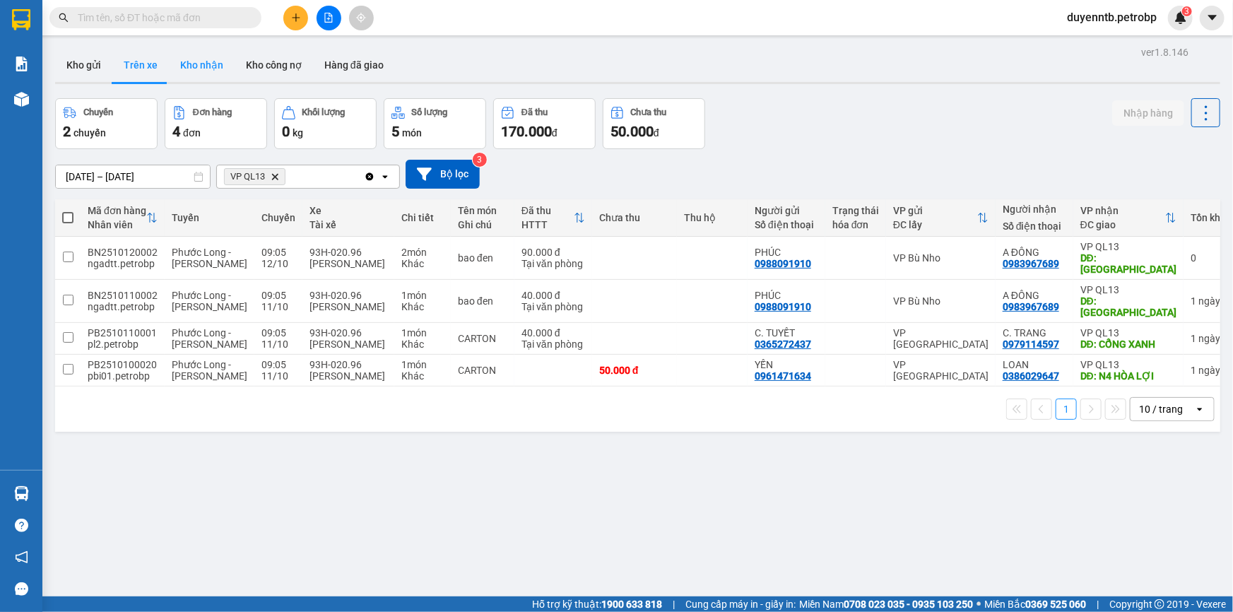
click at [212, 76] on button "Kho nhận" at bounding box center [202, 65] width 66 height 34
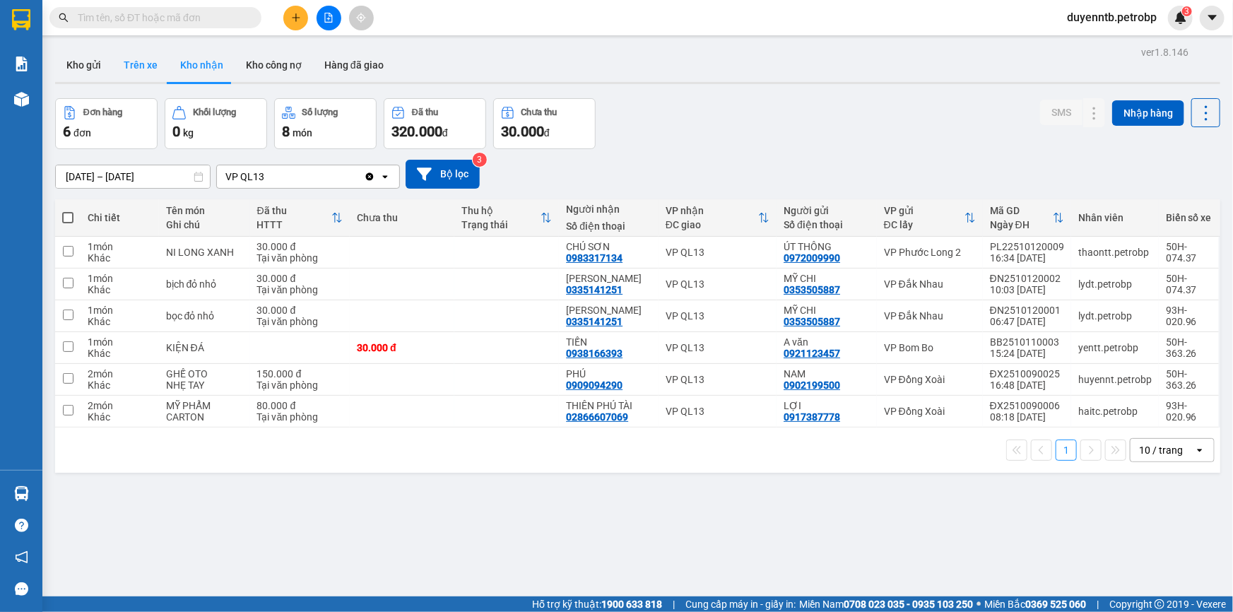
click at [141, 69] on button "Trên xe" at bounding box center [140, 65] width 57 height 34
type input "01/10/2025 – 12/10/2025"
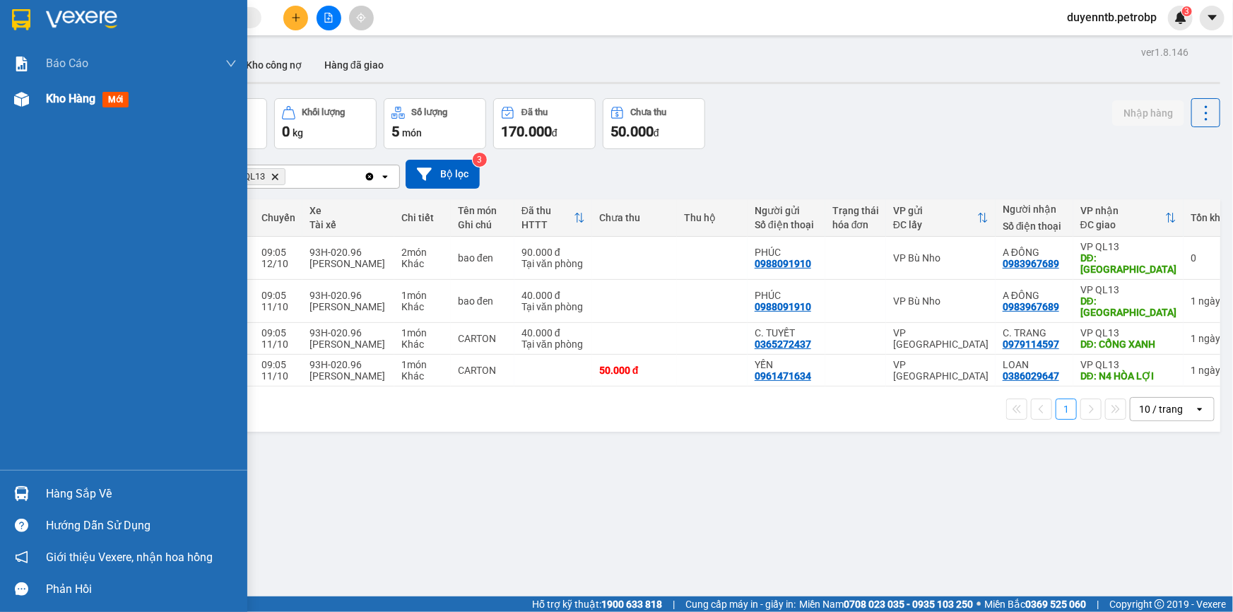
click at [46, 98] on span "Kho hàng" at bounding box center [70, 98] width 49 height 13
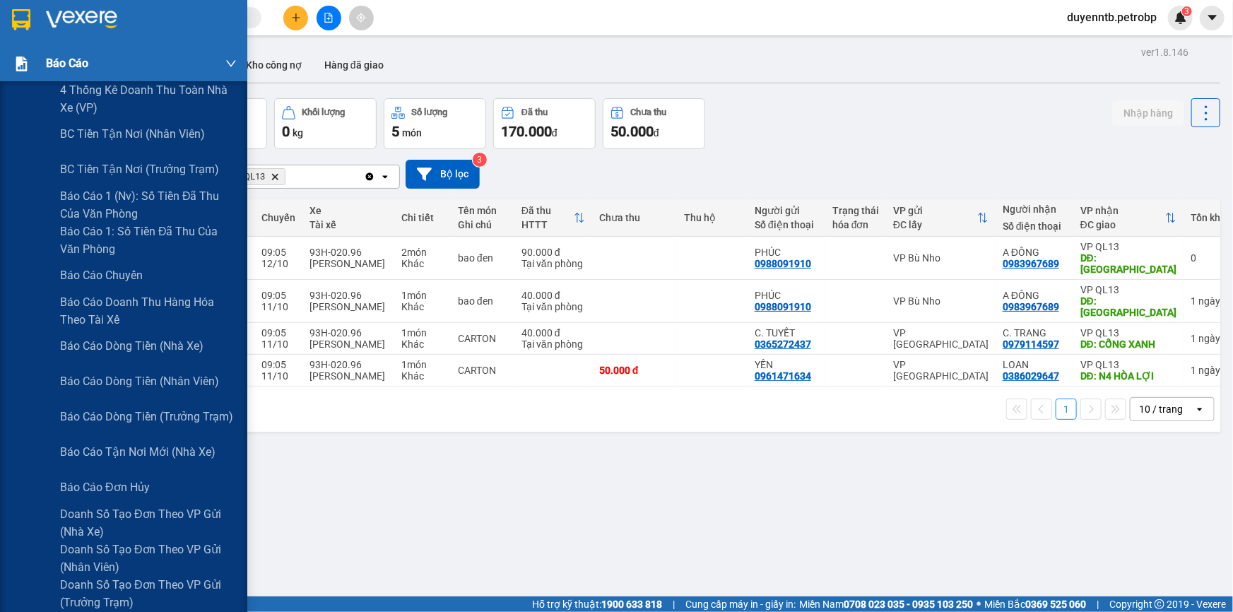
click at [10, 62] on div at bounding box center [21, 64] width 25 height 25
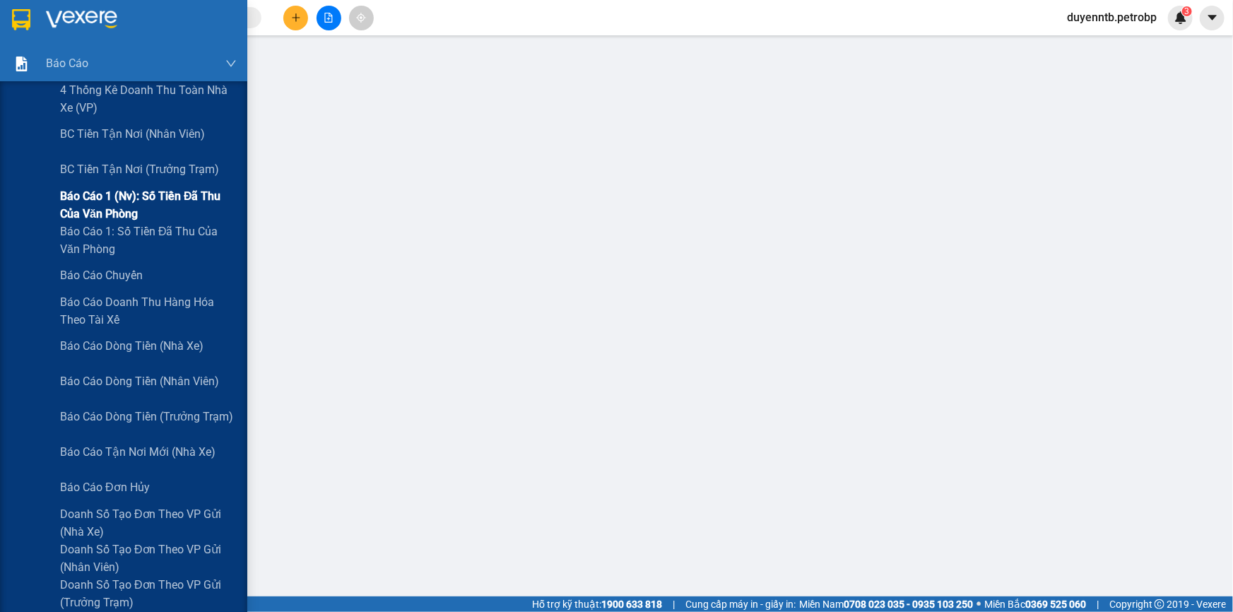
click at [122, 218] on span "Báo cáo 1 (nv): Số tiền đã thu của văn phòng" at bounding box center [148, 204] width 177 height 35
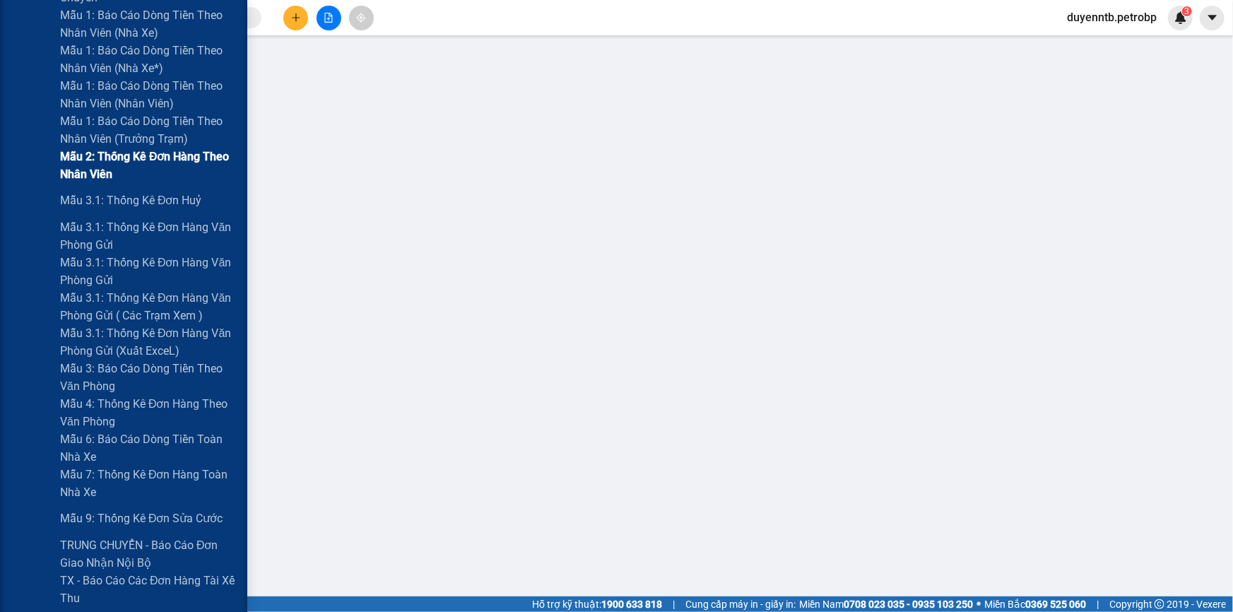
scroll to position [707, 0]
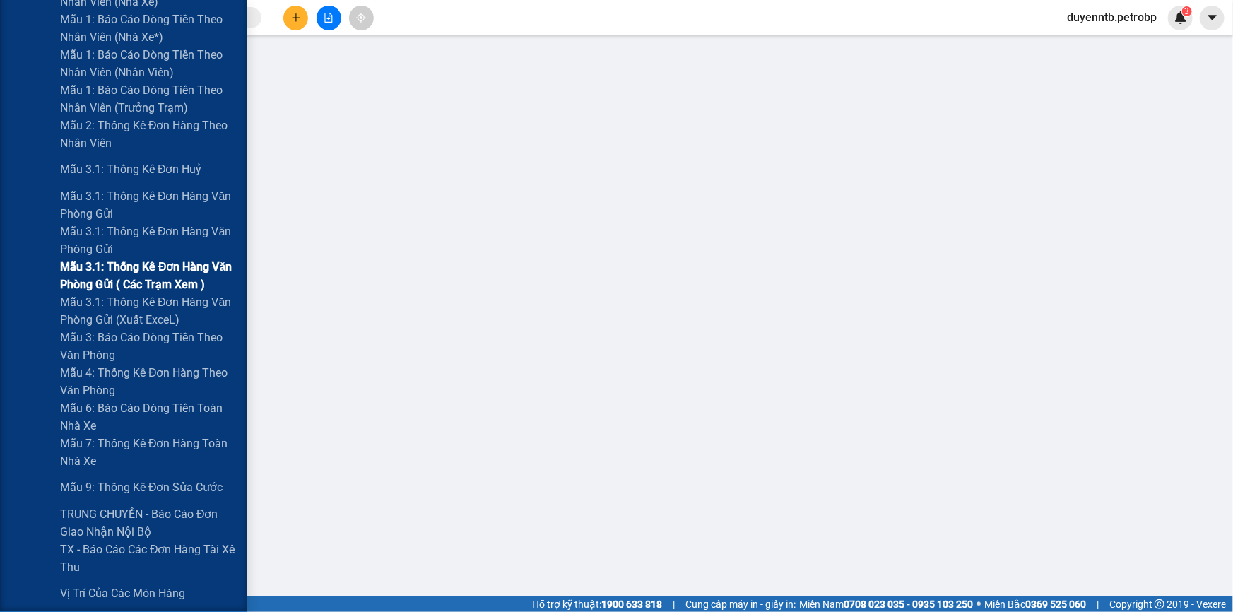
click at [127, 275] on span "Mẫu 3.1: Thống kê đơn hàng văn phòng gửi ( các trạm xem )" at bounding box center [148, 275] width 177 height 35
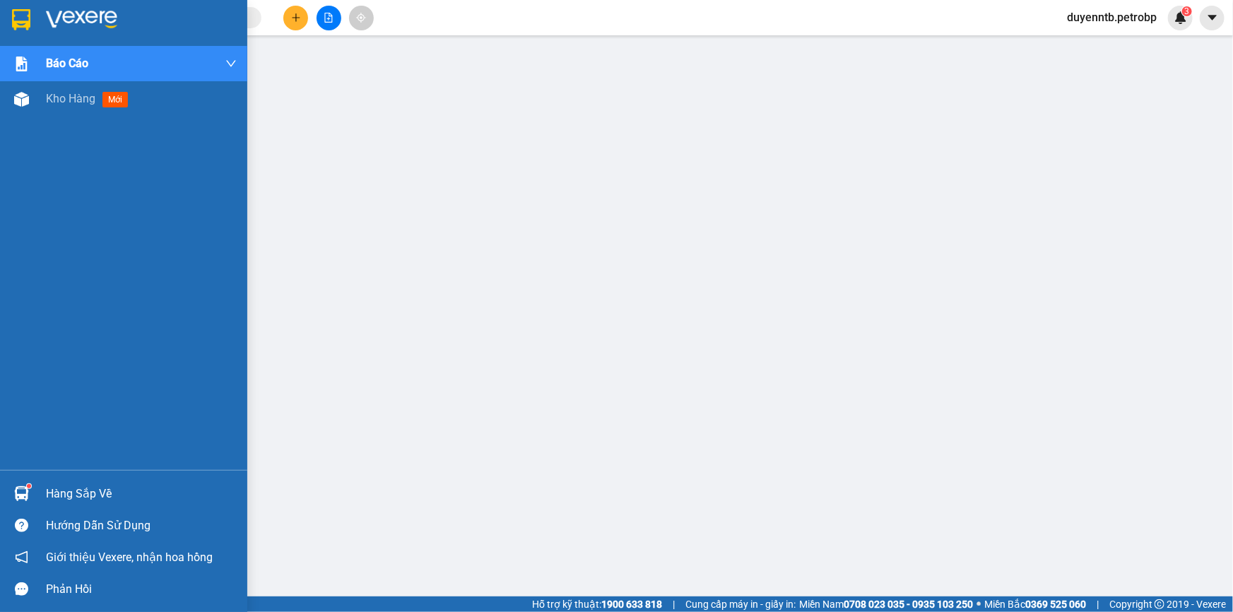
click at [37, 488] on div "Hàng sắp về" at bounding box center [123, 494] width 247 height 32
